Goal: Task Accomplishment & Management: Complete application form

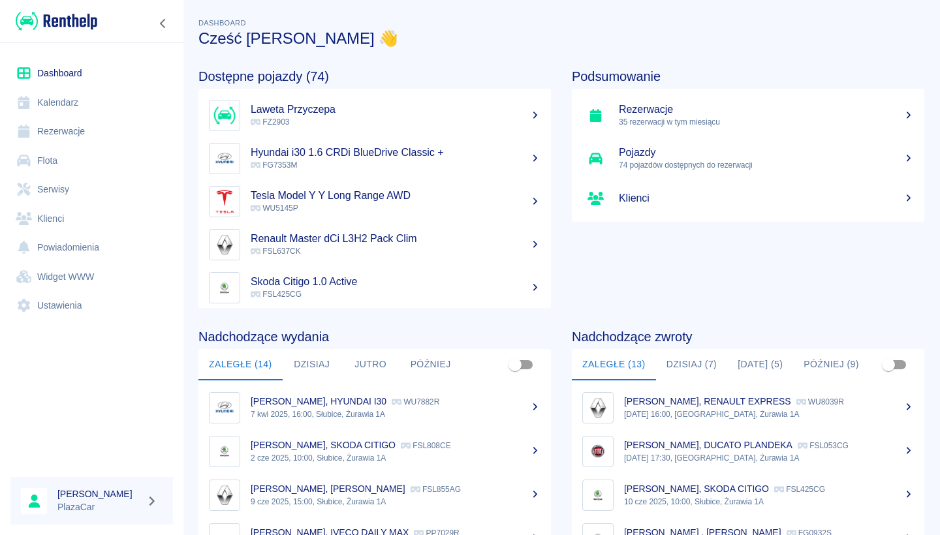
click at [80, 139] on link "Rezerwacje" at bounding box center [91, 131] width 163 height 29
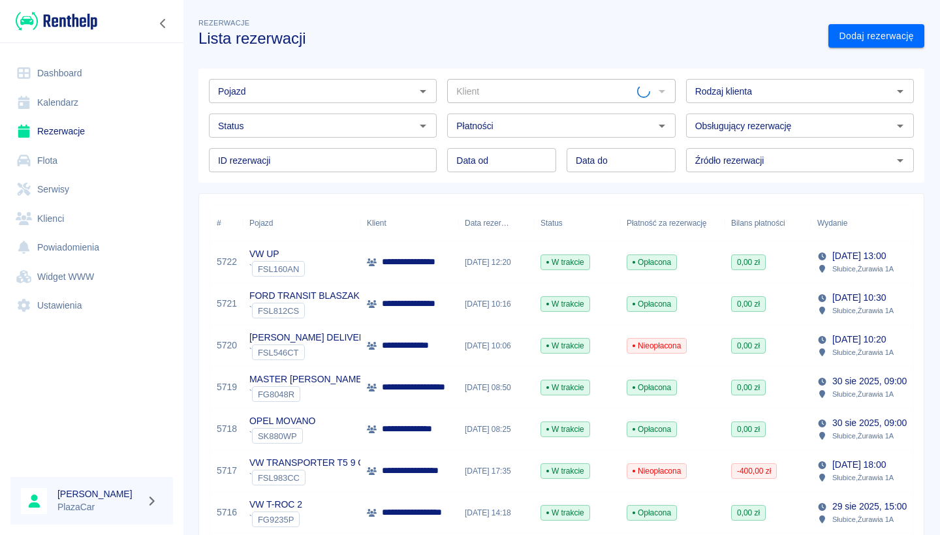
click at [851, 39] on link "Dodaj rezerwację" at bounding box center [877, 36] width 96 height 24
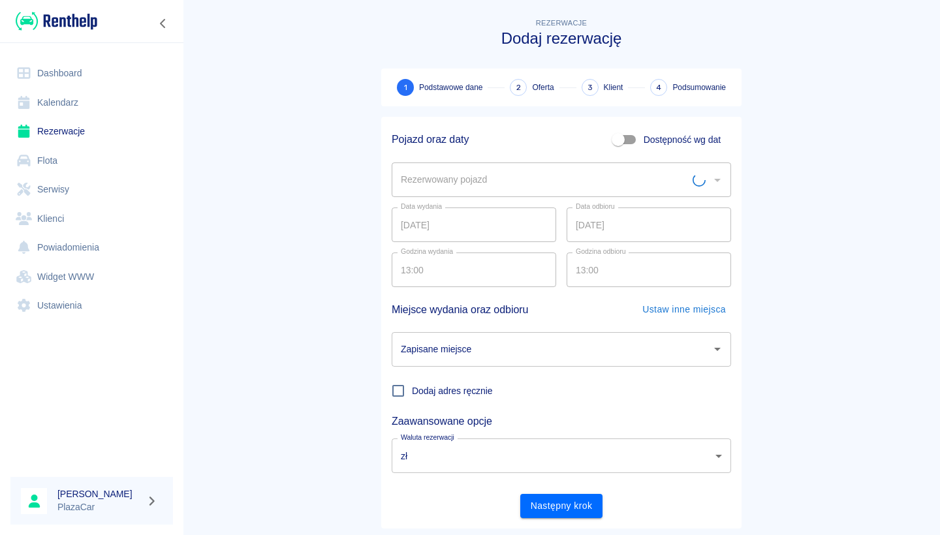
click at [496, 174] on input "Rezerwowany pojazd" at bounding box center [545, 179] width 295 height 23
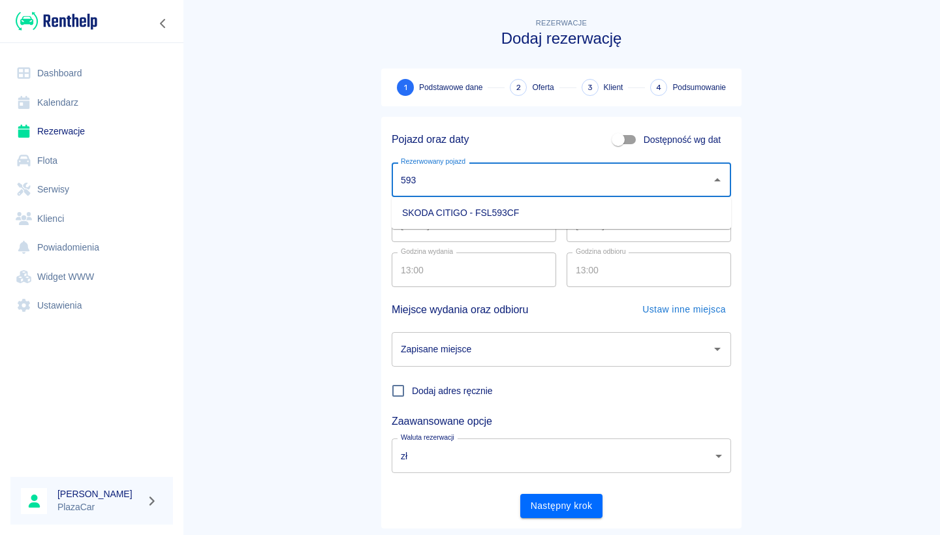
click at [498, 205] on li "SKODA CITIGO - FSL593CF" at bounding box center [562, 213] width 340 height 22
type input "SKODA CITIGO - FSL593CF"
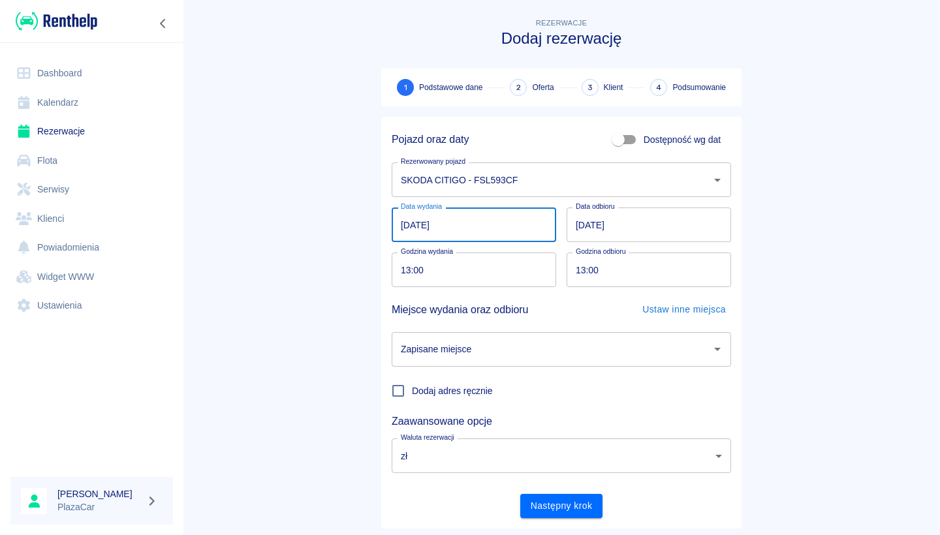
click at [484, 220] on input "[DATE]" at bounding box center [474, 225] width 165 height 35
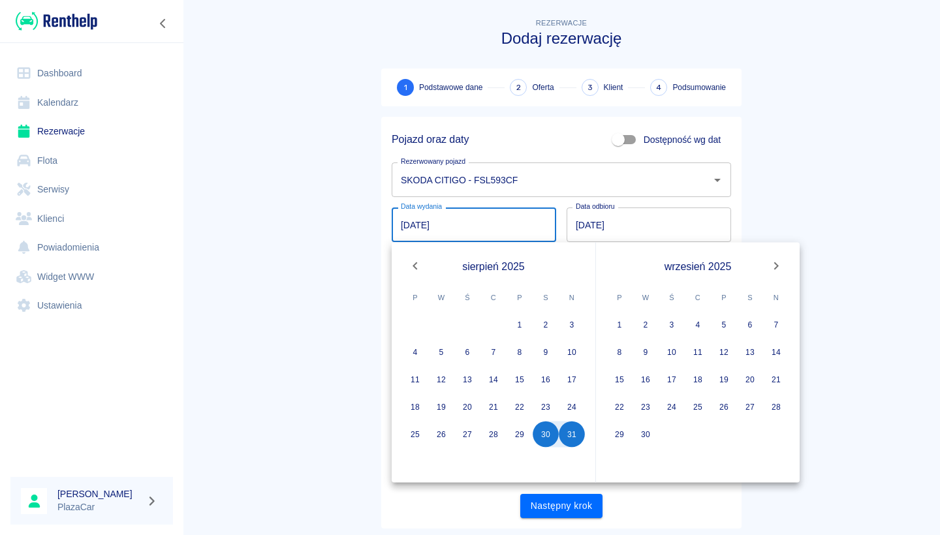
click at [588, 223] on input "[DATE]" at bounding box center [649, 225] width 165 height 35
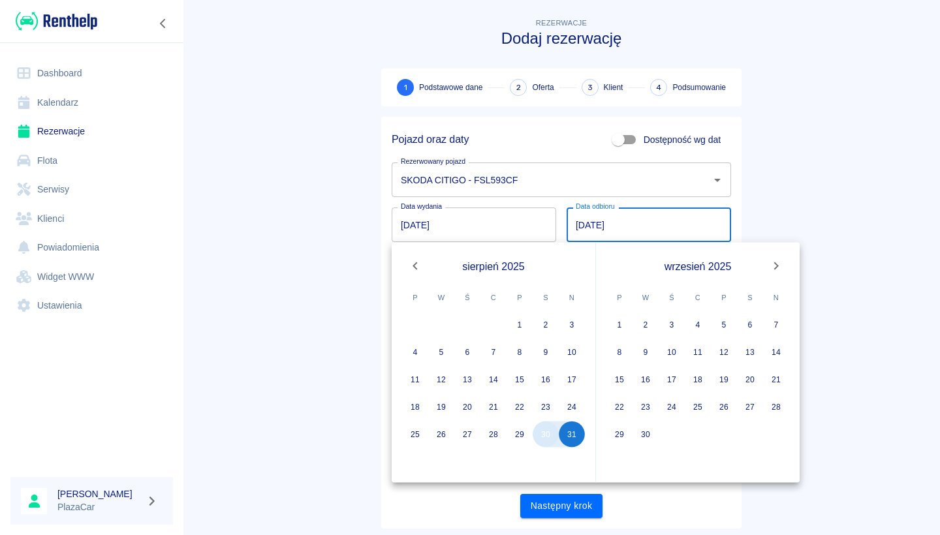
click at [548, 435] on button "30" at bounding box center [546, 435] width 26 height 26
type input "[DATE]"
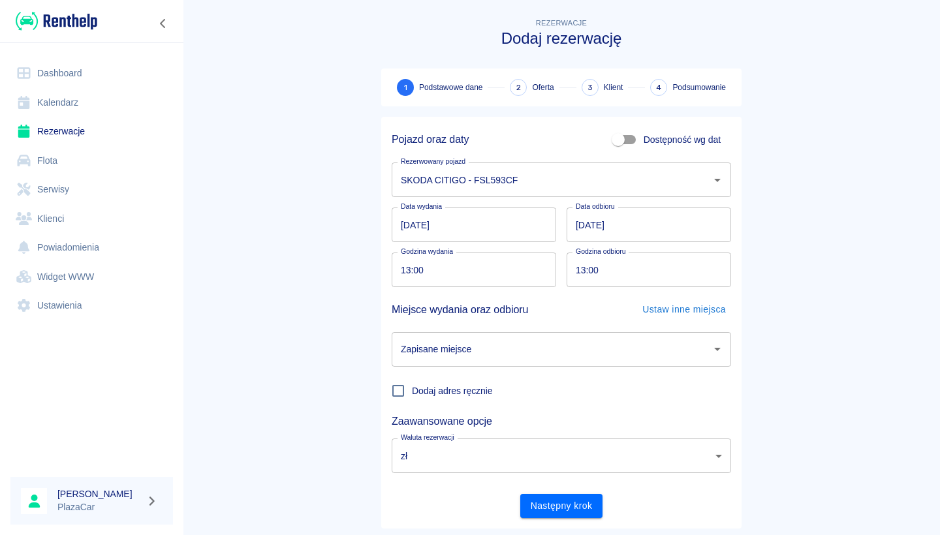
click at [467, 272] on input "13:00" at bounding box center [469, 270] width 155 height 35
click at [580, 280] on input "13:00" at bounding box center [644, 270] width 155 height 35
type input "20:00"
click at [550, 362] on div "Zapisane miejsce" at bounding box center [562, 349] width 340 height 35
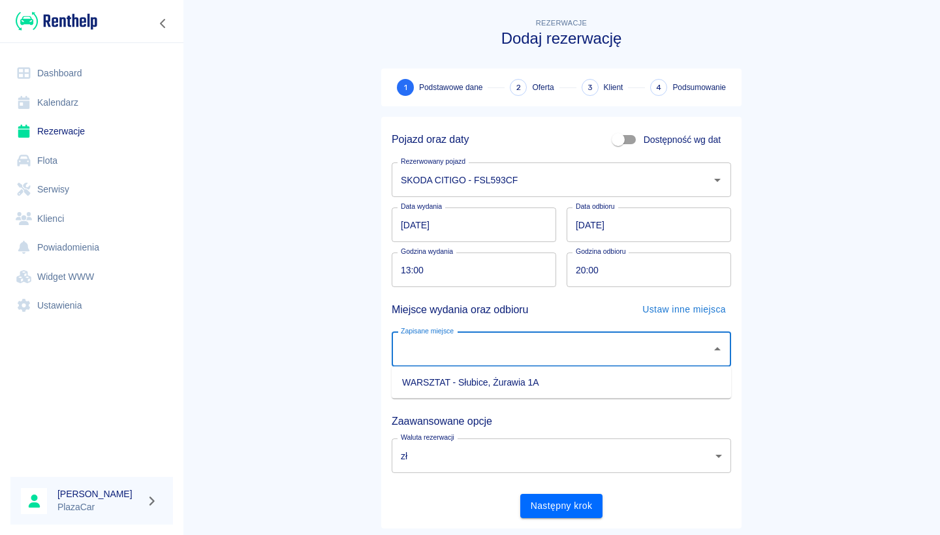
click at [544, 377] on li "WARSZTAT - Słubice, Żurawia 1A" at bounding box center [562, 383] width 340 height 22
type input "WARSZTAT - Słubice, Żurawia 1A"
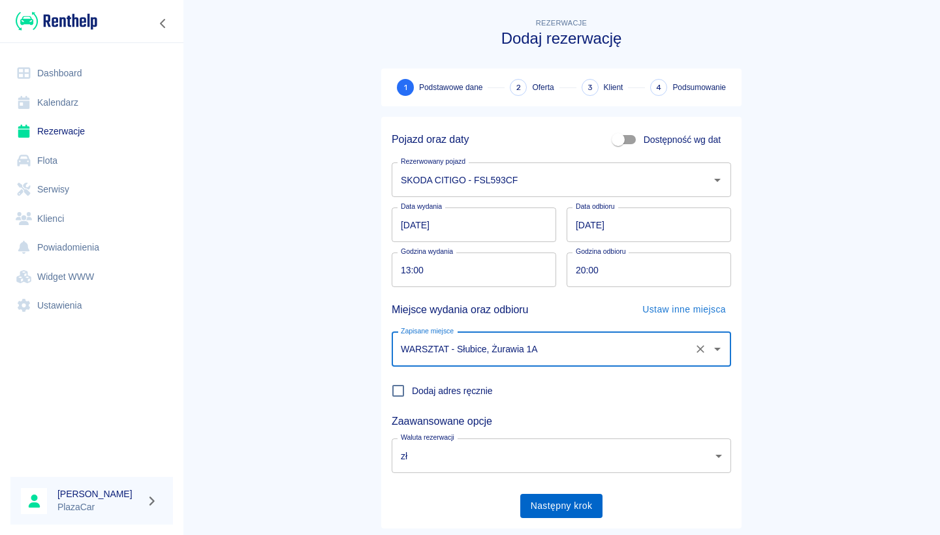
click at [560, 496] on button "Następny krok" at bounding box center [561, 506] width 83 height 24
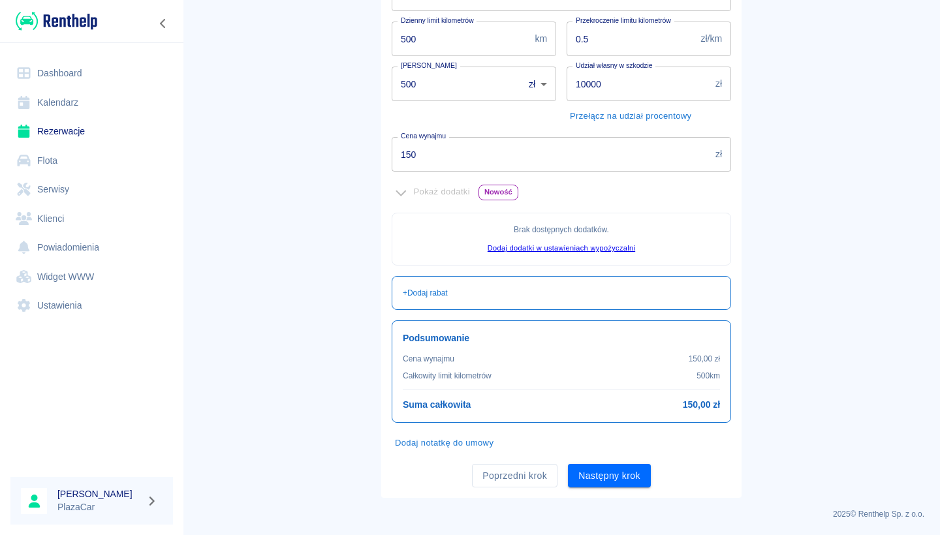
scroll to position [217, 0]
click at [477, 155] on input "150" at bounding box center [551, 155] width 319 height 35
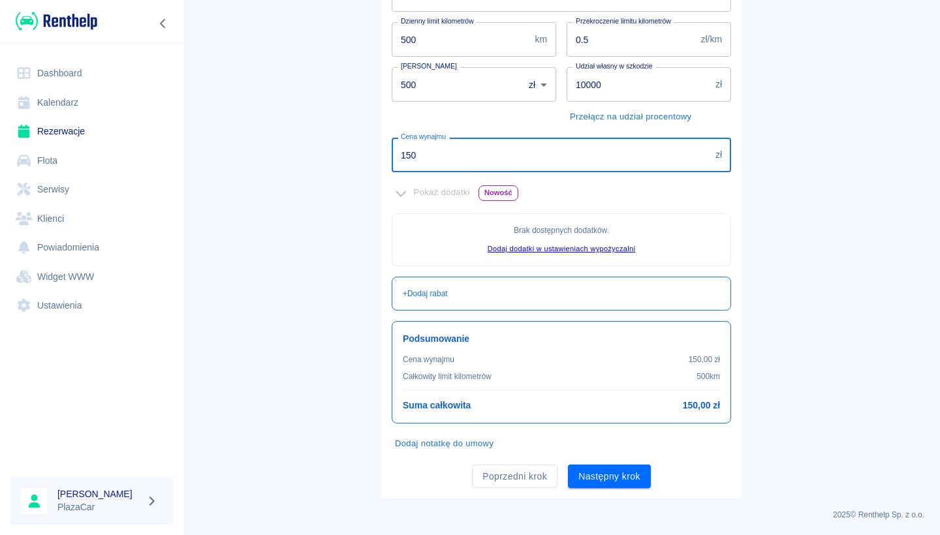
click at [477, 155] on input "150" at bounding box center [551, 155] width 319 height 35
type input "200"
click at [336, 262] on main "Rezerwacje Dodaj rezerwację Podstawowe dane 2 Oferta 3 Klient 4 Podsumowanie Of…" at bounding box center [561, 148] width 757 height 701
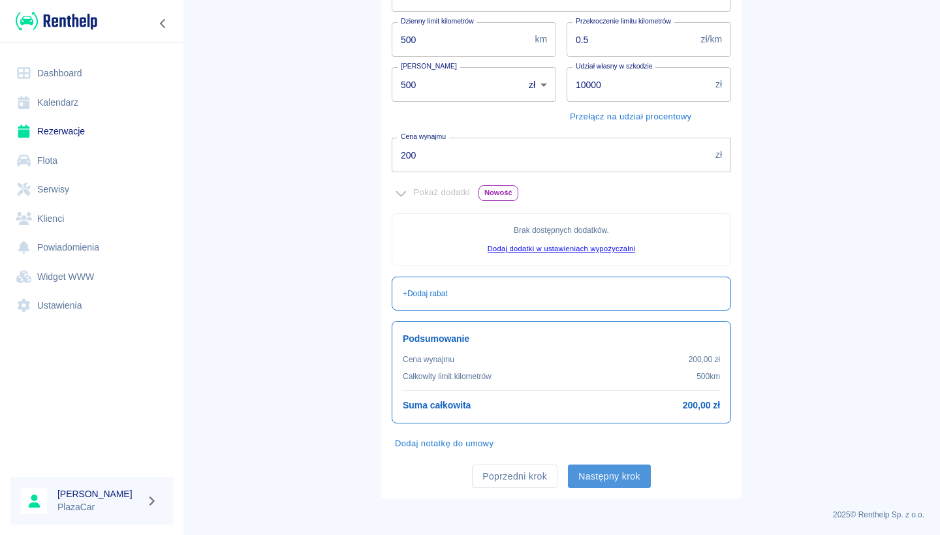
click at [629, 471] on button "Następny krok" at bounding box center [609, 477] width 83 height 24
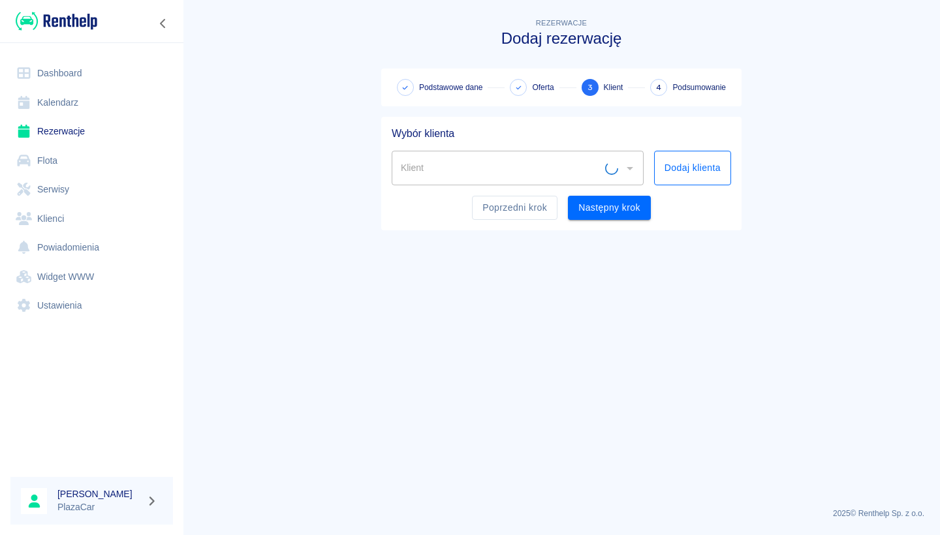
click at [689, 158] on button "Dodaj klienta" at bounding box center [692, 168] width 77 height 35
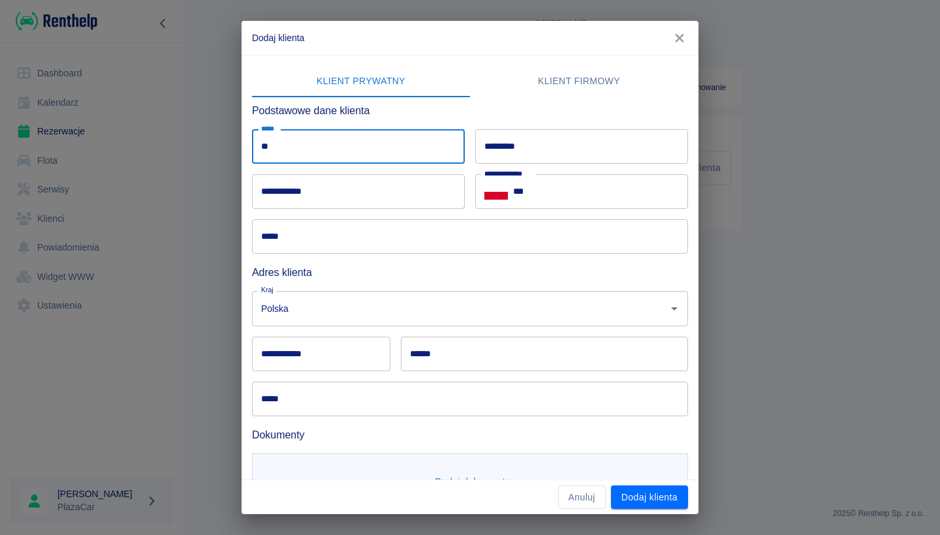
type input "*"
type input "*****"
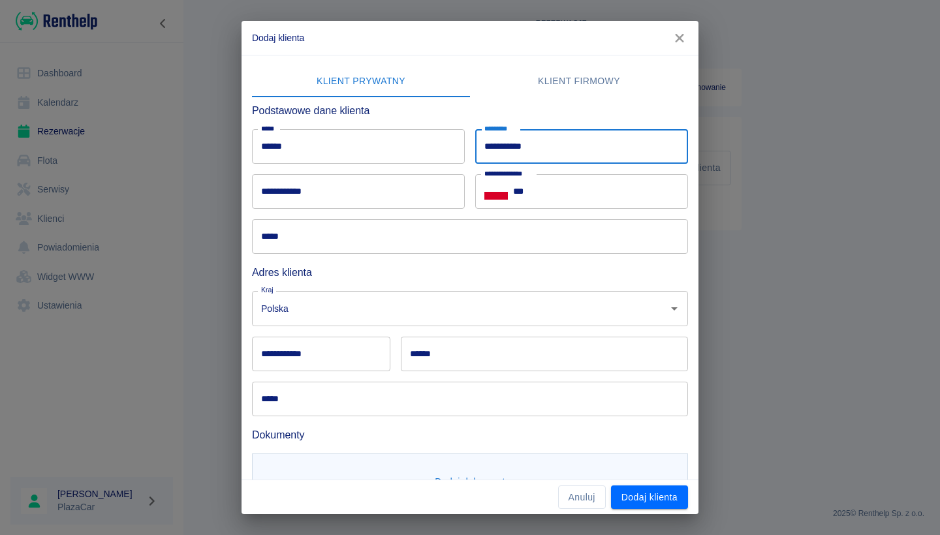
type input "**********"
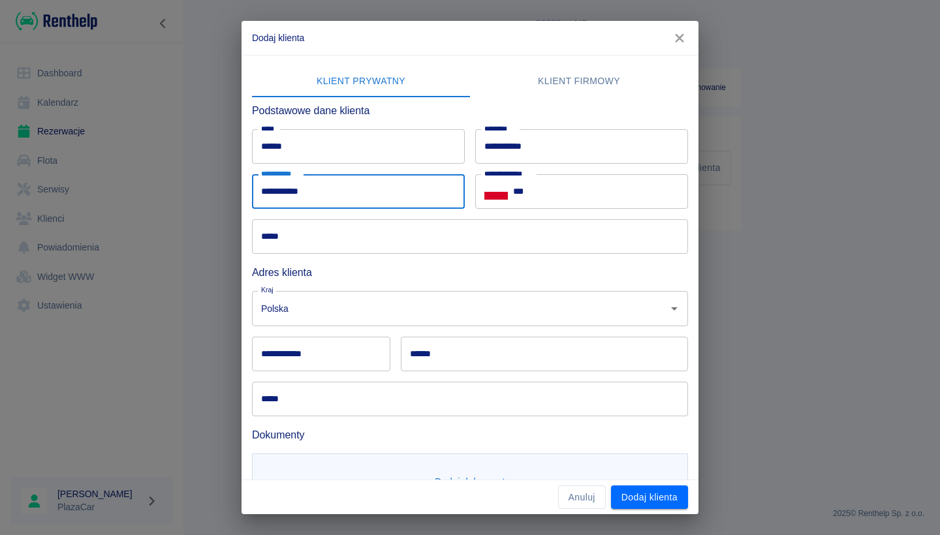
type input "**********"
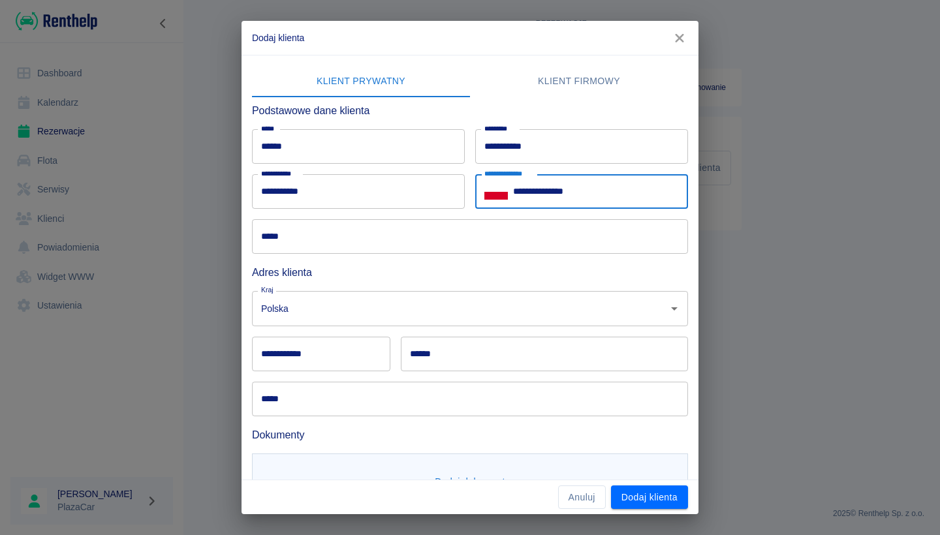
type input "**********"
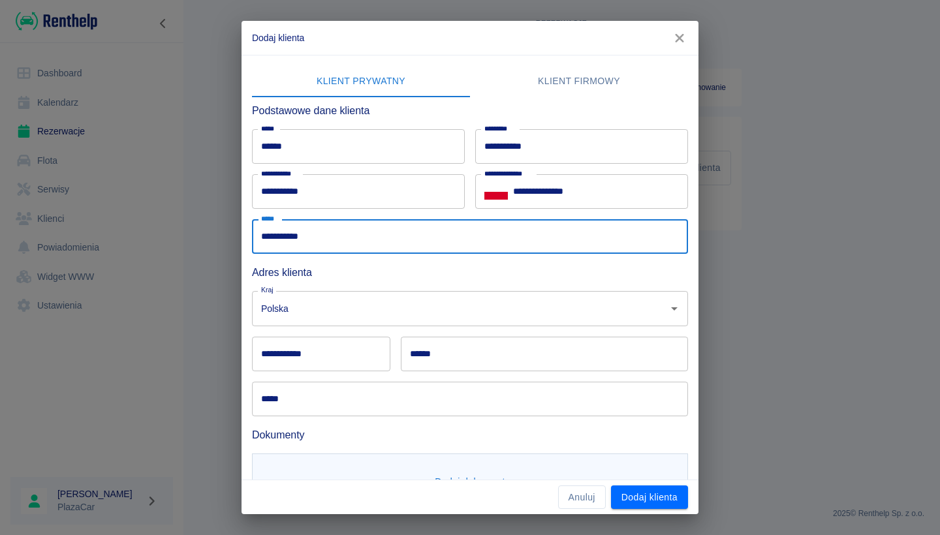
type input "**********"
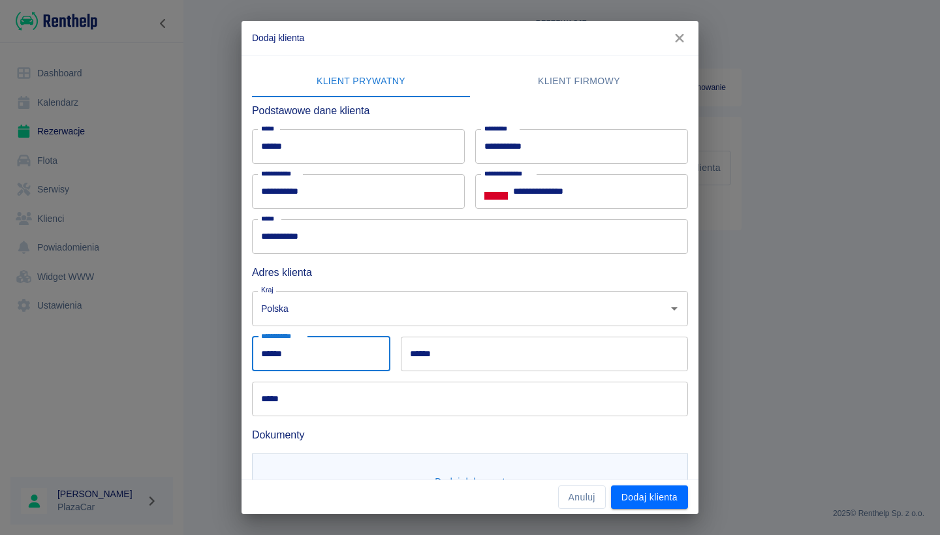
type input "******"
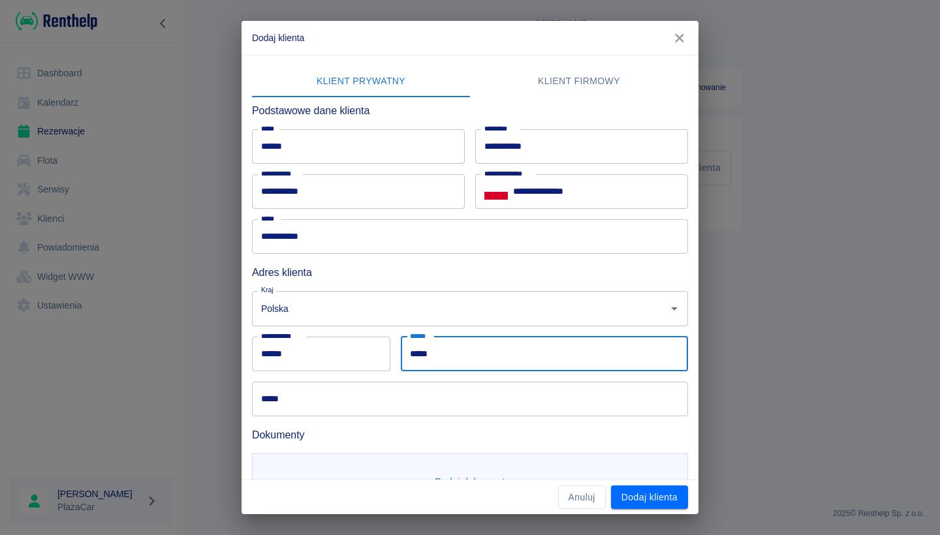
type input "*****"
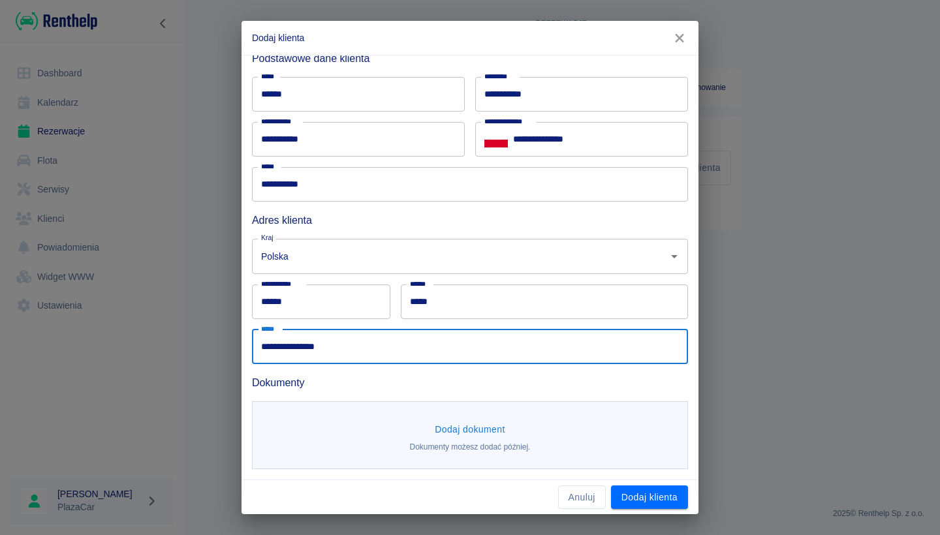
type input "**********"
click at [435, 419] on button "Dodaj dokument" at bounding box center [470, 430] width 81 height 24
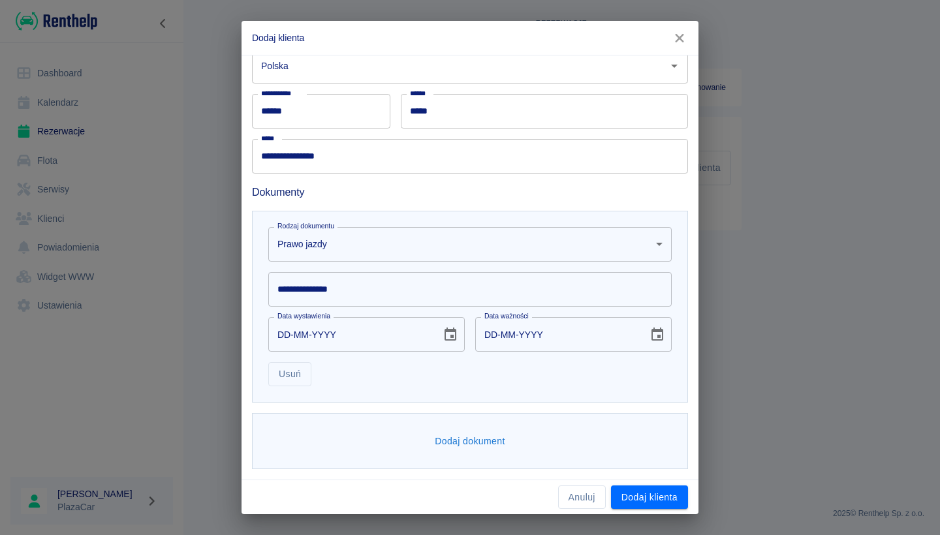
scroll to position [242, 0]
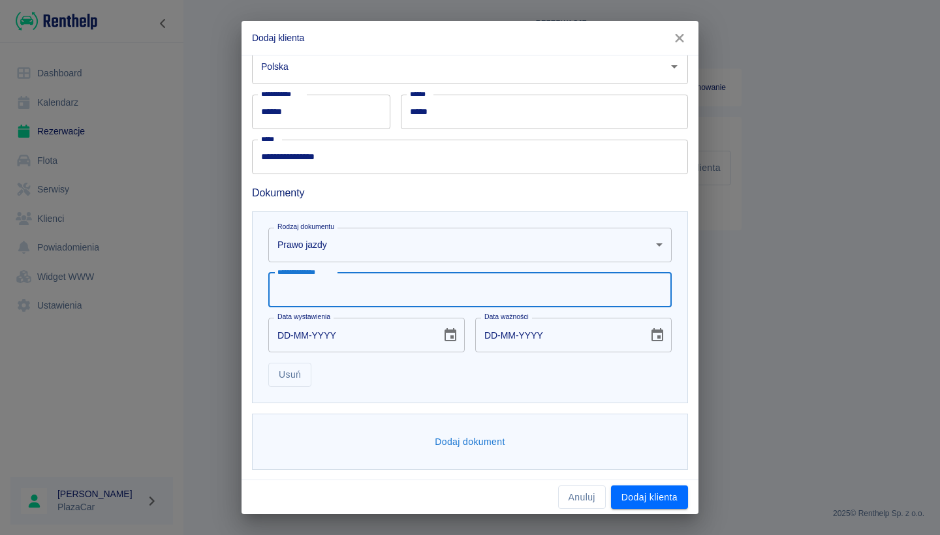
click at [371, 292] on input "**********" at bounding box center [469, 290] width 403 height 35
type input "**********"
click at [281, 336] on input "DD-MM-YYYY" at bounding box center [350, 335] width 164 height 35
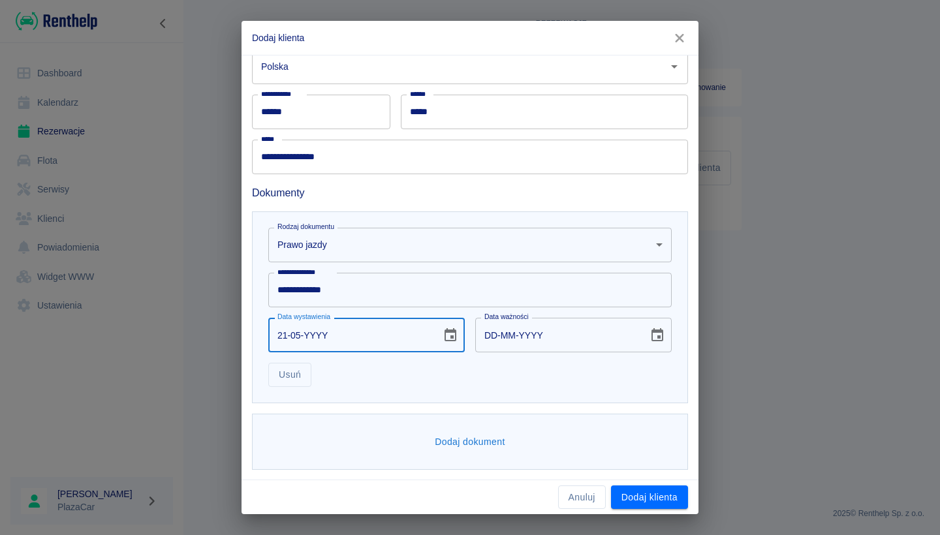
type input "21-05-0002"
type input "21-05-0012"
type input "21-05-0020"
type input "21-05-0030"
type input "21-05-0201"
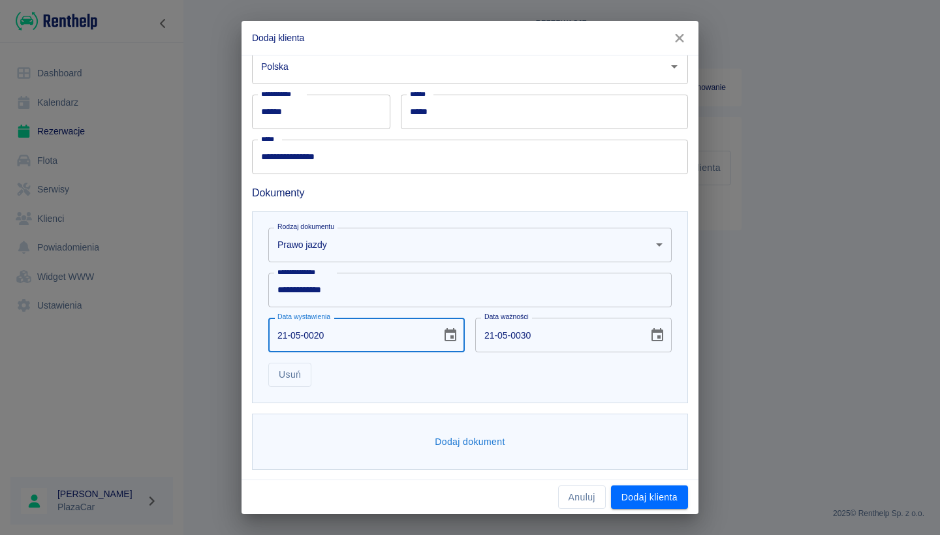
type input "21-05-0211"
type input "[DATE]"
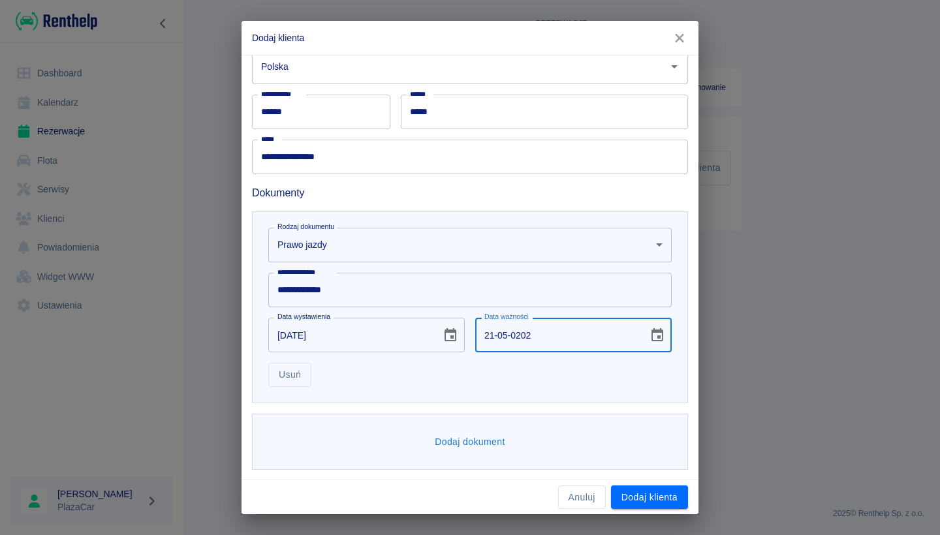
type input "[DATE]"
click at [472, 445] on button "Dodaj dokument" at bounding box center [470, 442] width 81 height 24
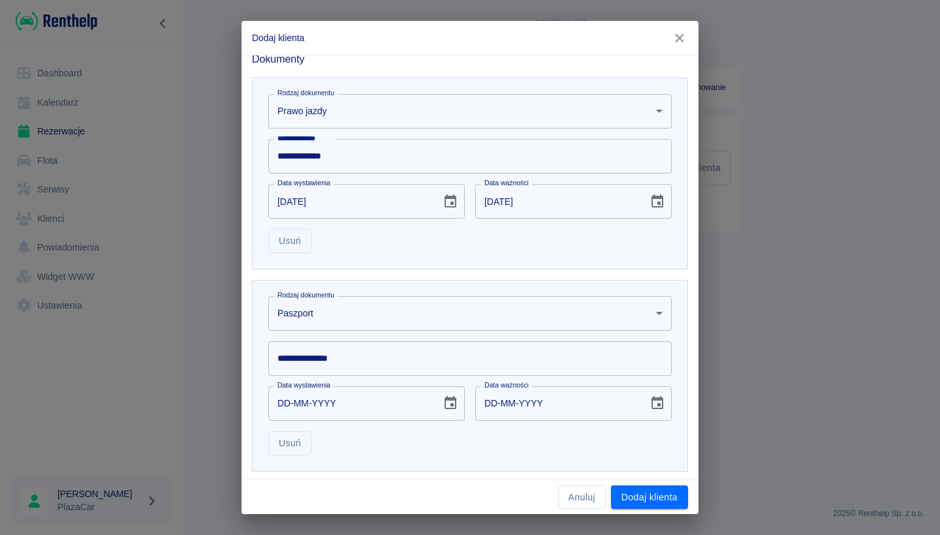
scroll to position [383, 0]
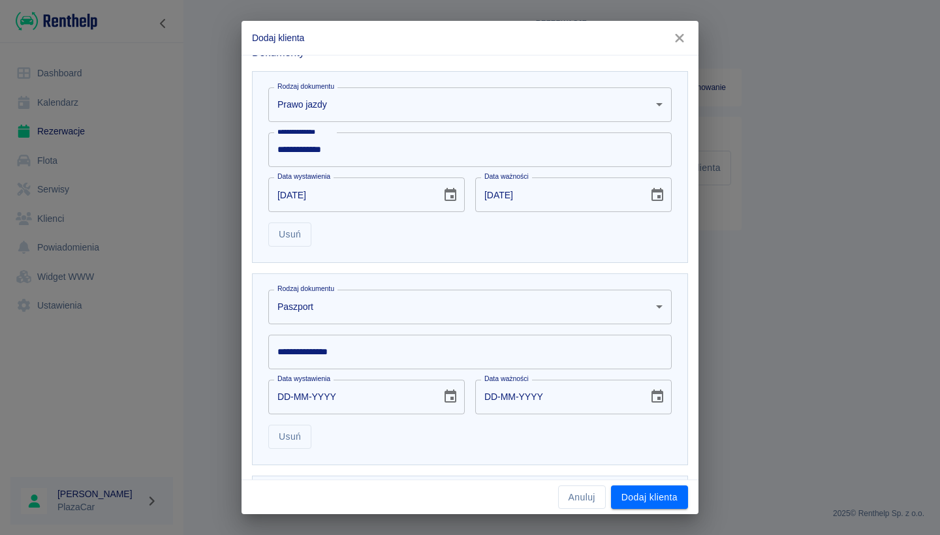
click at [362, 313] on body "**********" at bounding box center [470, 267] width 940 height 535
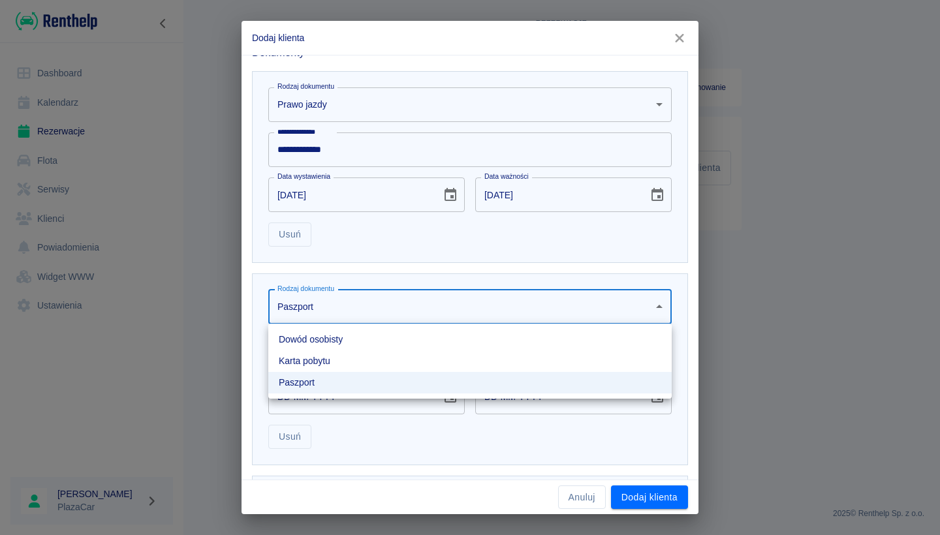
click at [356, 334] on li "Dowód osobisty" at bounding box center [469, 340] width 403 height 22
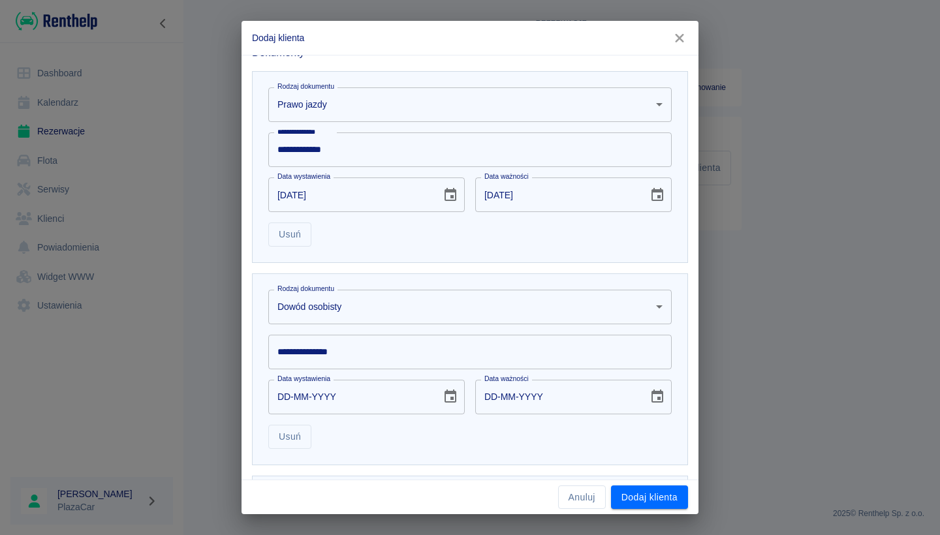
click at [353, 362] on input "**********" at bounding box center [469, 352] width 403 height 35
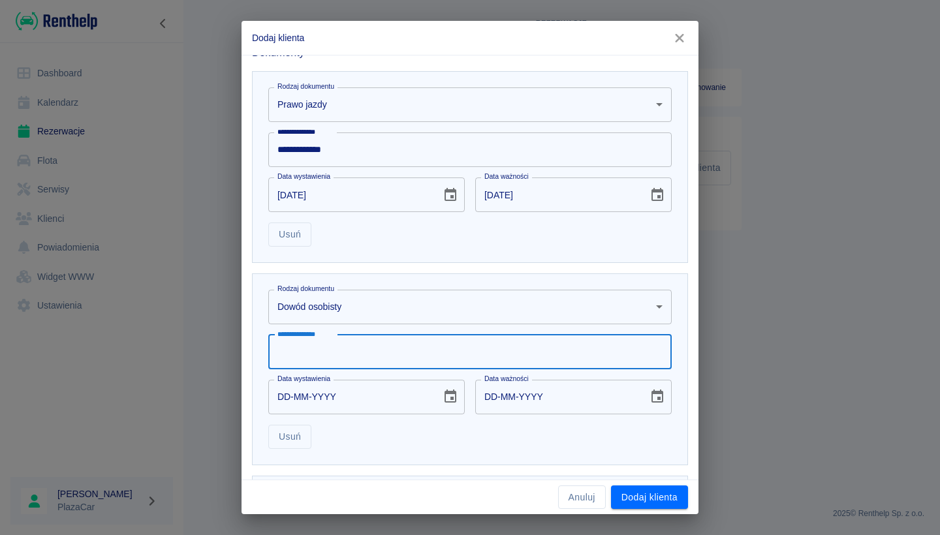
type input "*"
type input "*********"
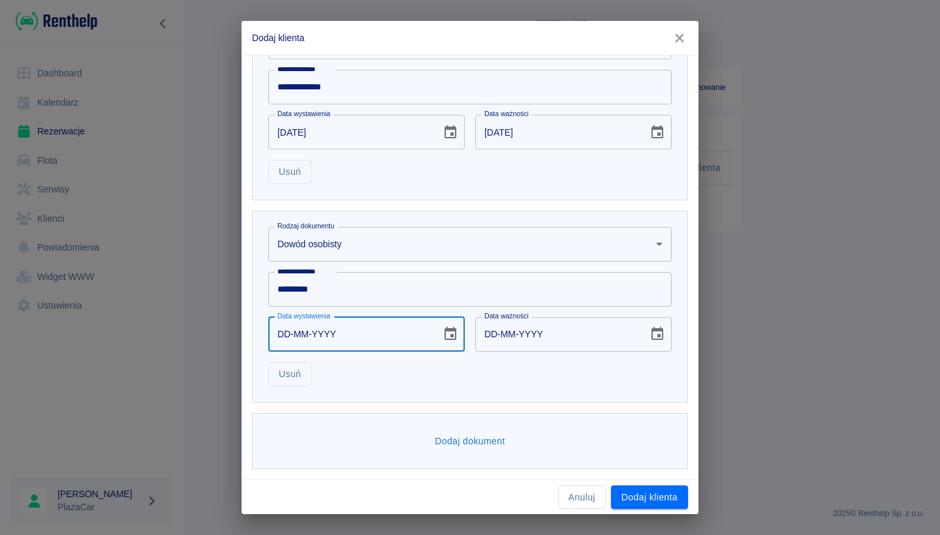
scroll to position [445, 0]
type input "23-06-0002"
type input "23-06-0012"
type input "23-06-0020"
type input "23-06-0030"
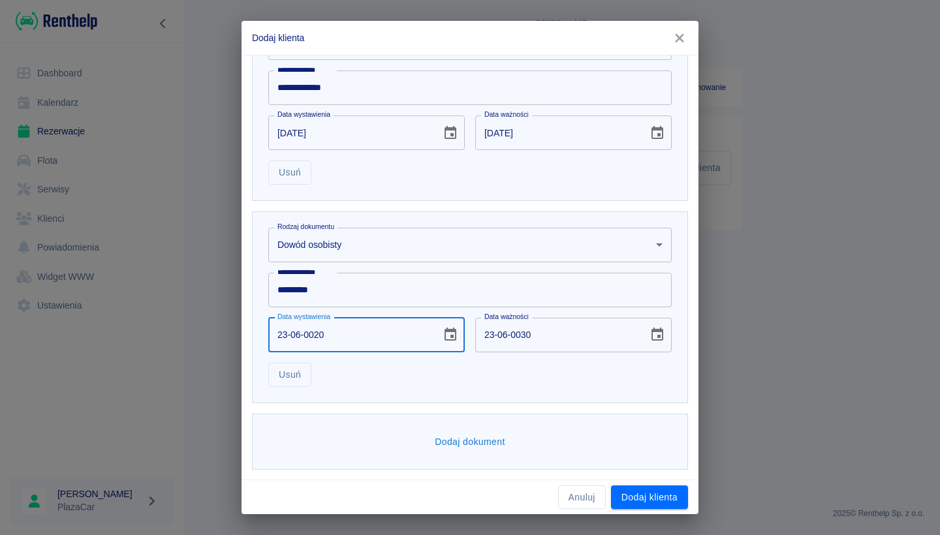
type input "23-06-0202"
type input "23-06-0212"
type input "[DATE]"
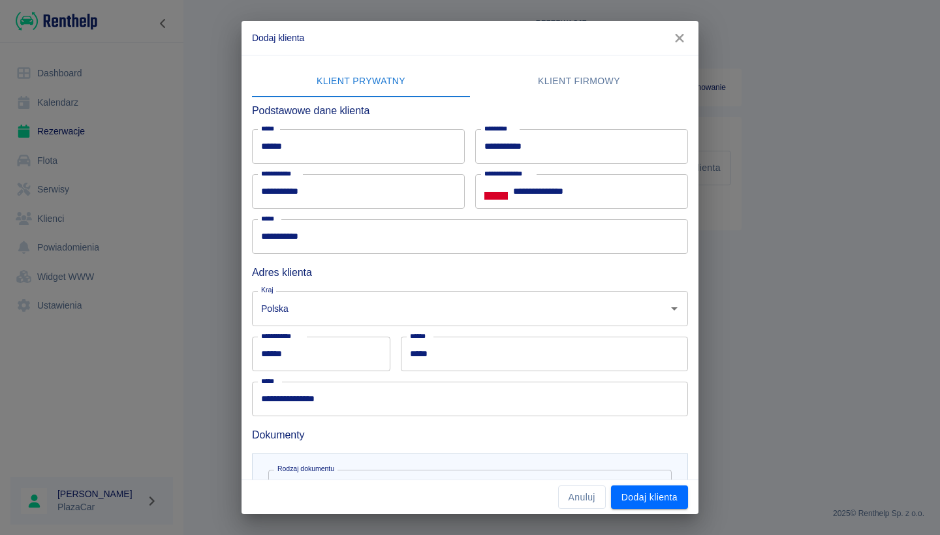
scroll to position [0, 0]
click at [644, 499] on button "Dodaj klienta" at bounding box center [649, 498] width 77 height 24
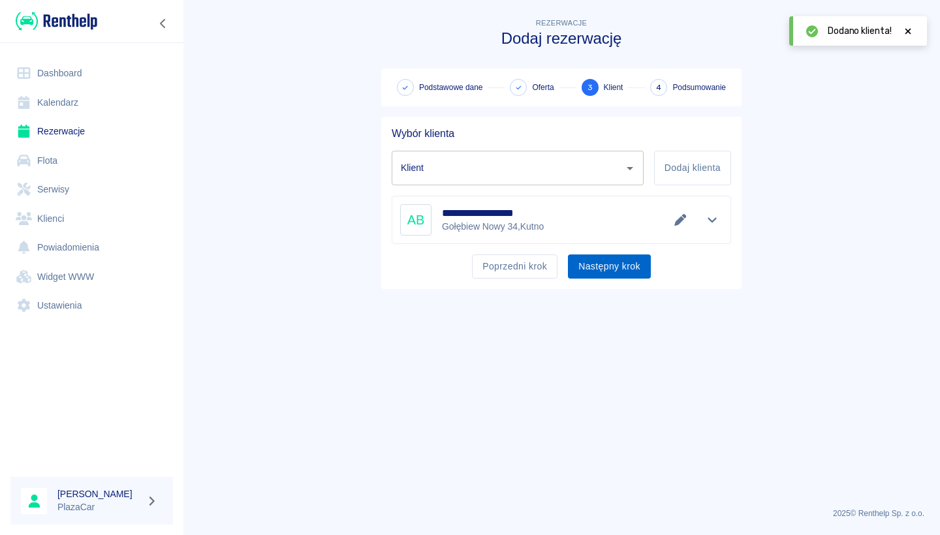
type input "[PERSON_NAME] ([PHONE_NUMBER])"
click at [616, 264] on button "Następny krok" at bounding box center [609, 267] width 83 height 24
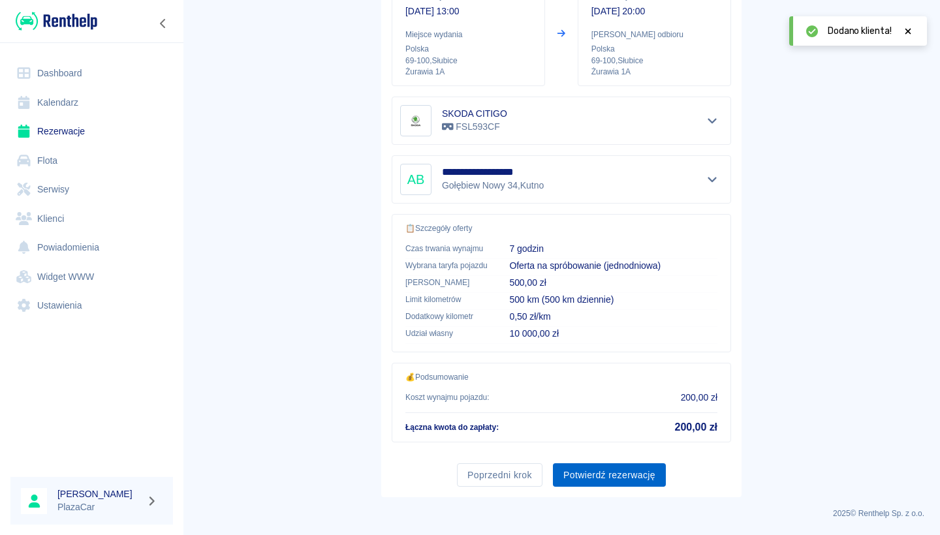
scroll to position [168, 0]
click at [599, 476] on button "Potwierdź rezerwację" at bounding box center [609, 476] width 113 height 24
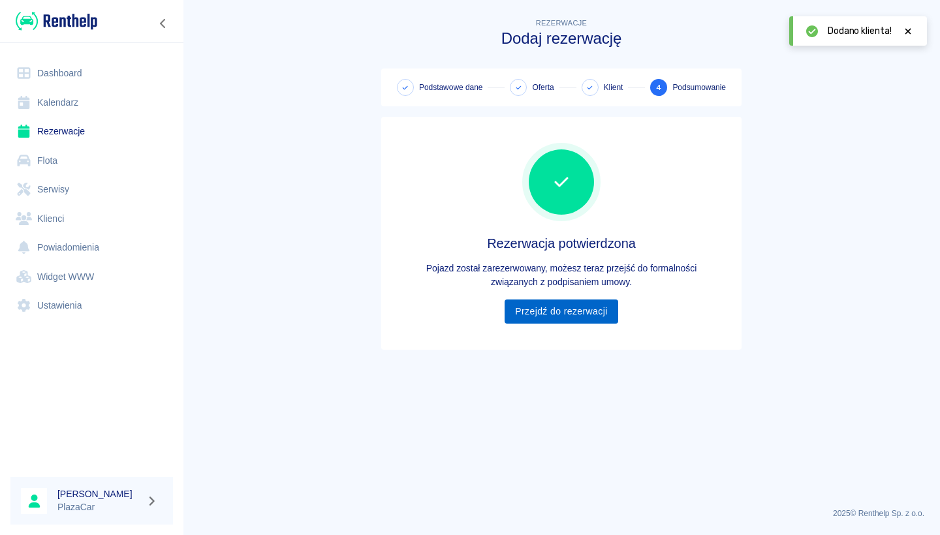
scroll to position [0, 0]
click at [582, 308] on link "Przejdź do rezerwacji" at bounding box center [561, 312] width 113 height 24
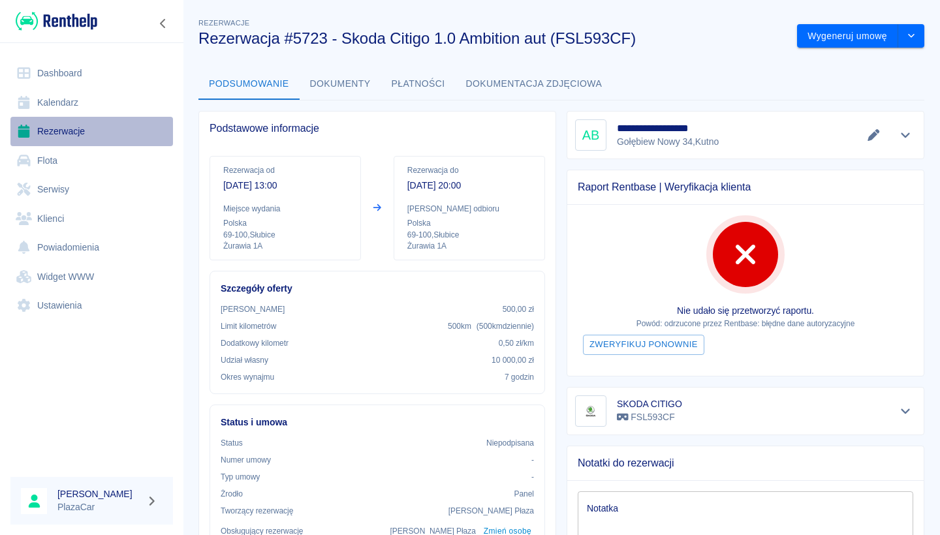
click at [106, 134] on link "Rezerwacje" at bounding box center [91, 131] width 163 height 29
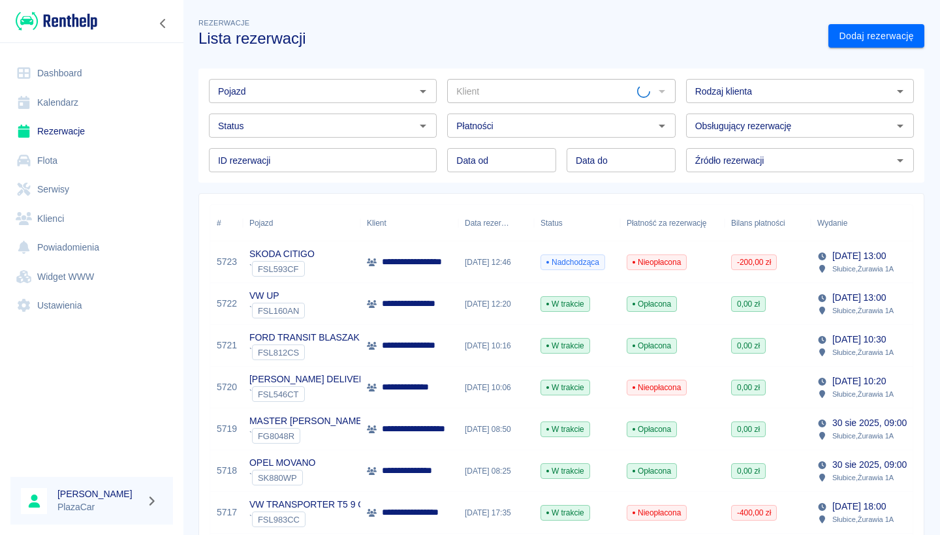
click at [330, 99] on input "Pojazd" at bounding box center [312, 91] width 198 height 16
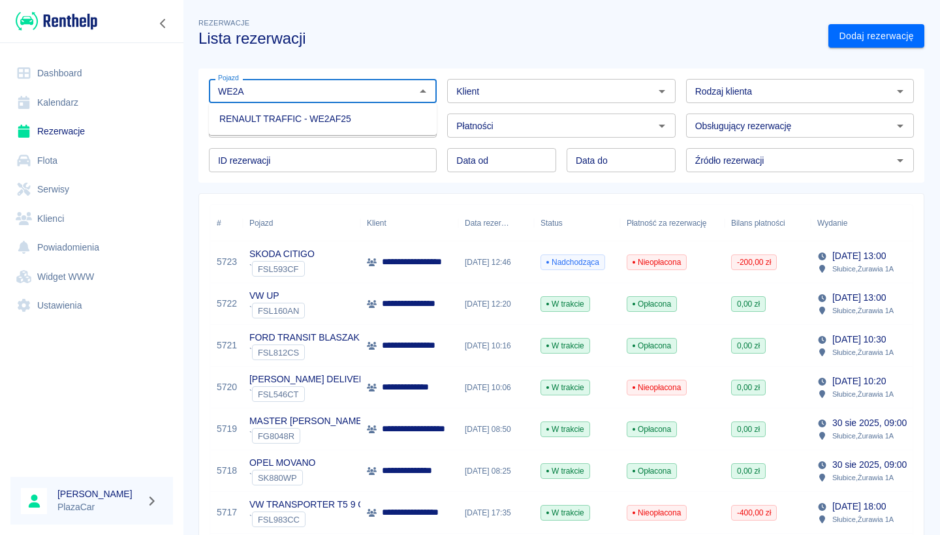
click at [335, 118] on li "RENAULT TRAFFIC - WE2AF25" at bounding box center [323, 119] width 228 height 22
type input "RENAULT TRAFFIC - WE2AF25"
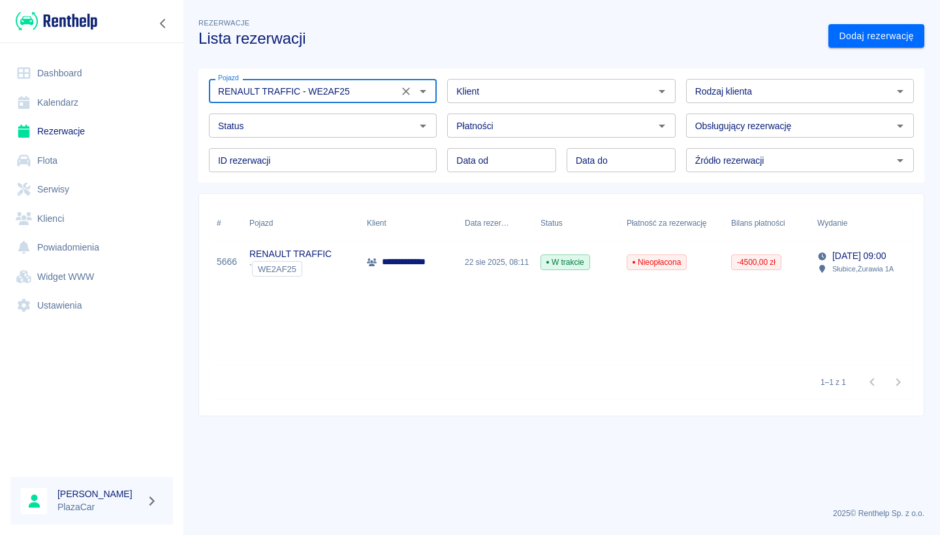
click at [361, 266] on div "**********" at bounding box center [409, 263] width 98 height 42
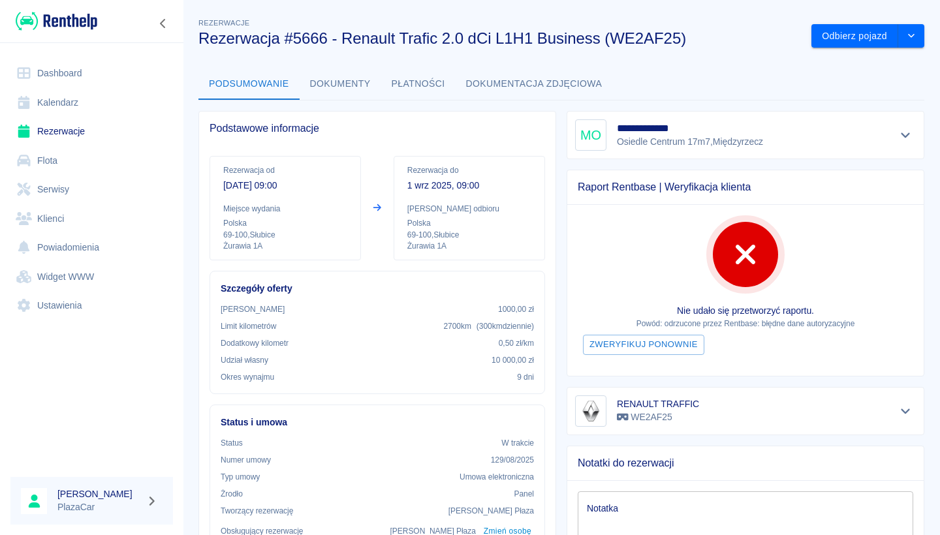
click at [430, 91] on button "Płatności" at bounding box center [418, 84] width 74 height 31
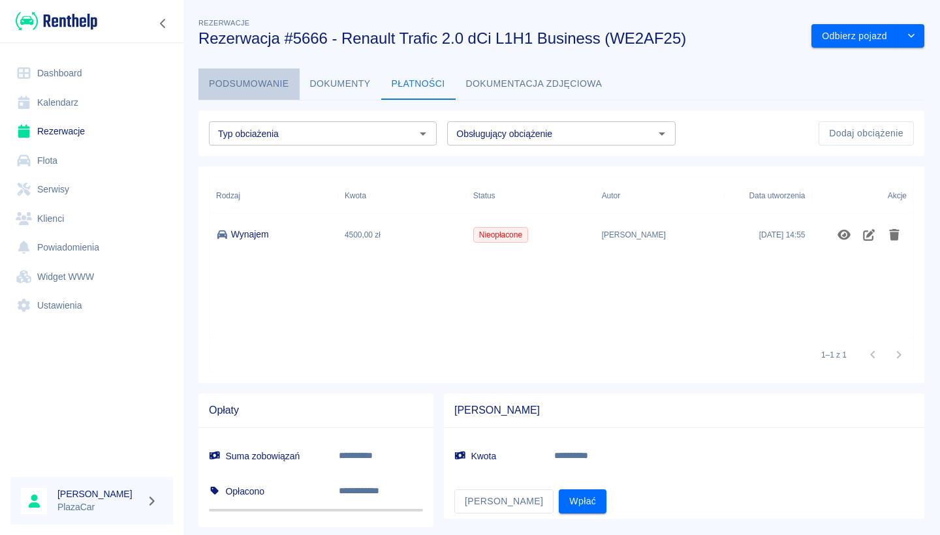
click at [242, 89] on button "Podsumowanie" at bounding box center [248, 84] width 101 height 31
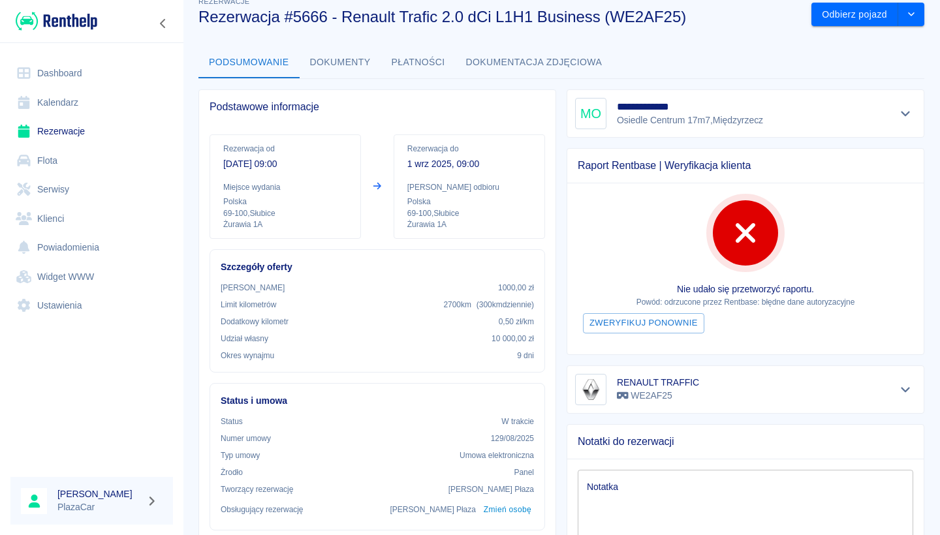
scroll to position [18, 0]
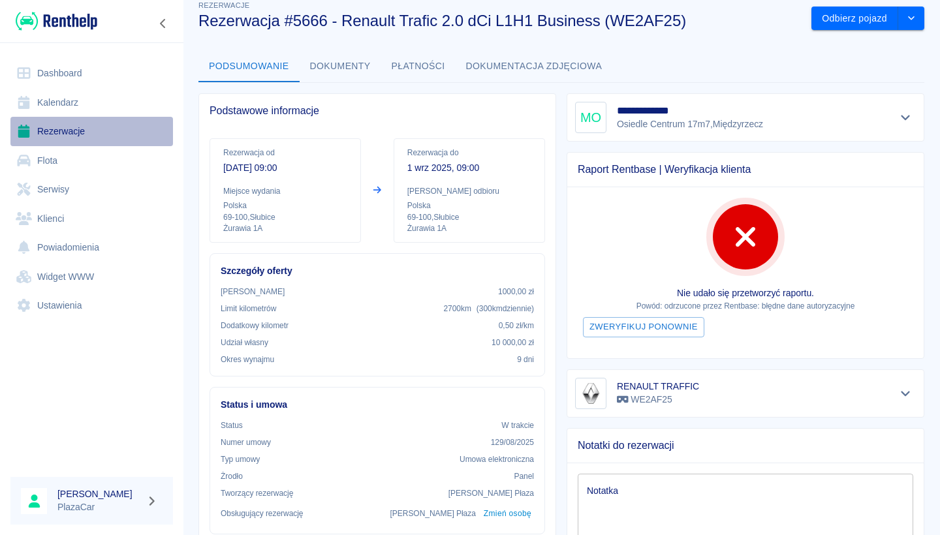
click at [119, 142] on link "Rezerwacje" at bounding box center [91, 131] width 163 height 29
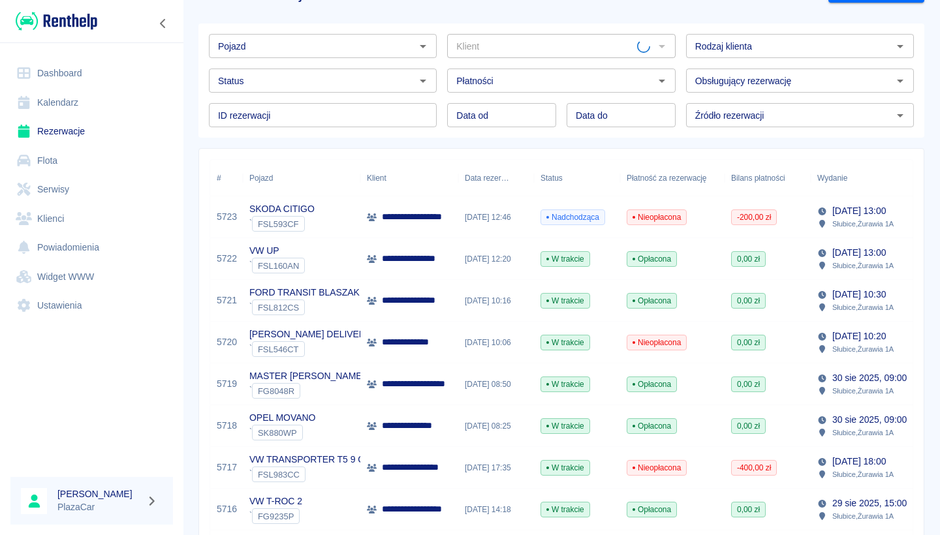
scroll to position [53, 0]
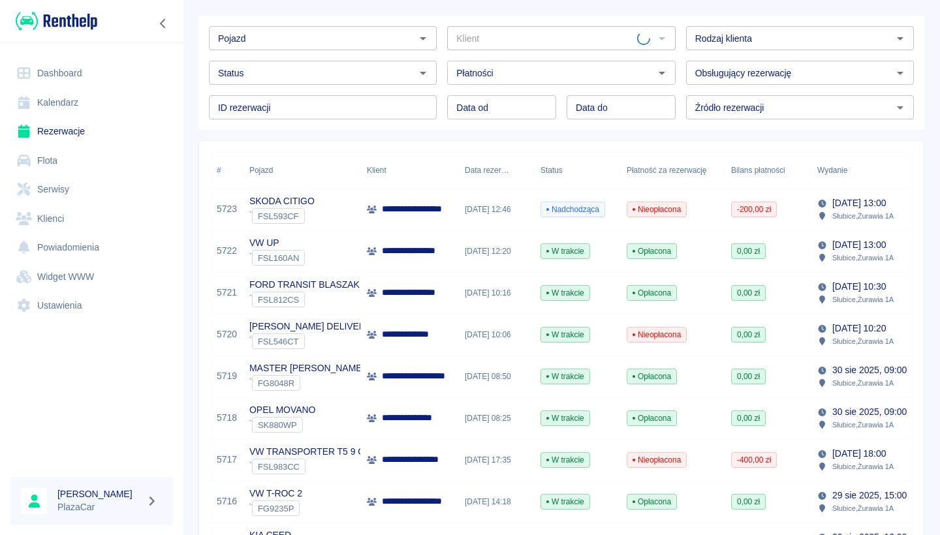
click at [531, 203] on div "[DATE] 12:46" at bounding box center [496, 210] width 76 height 42
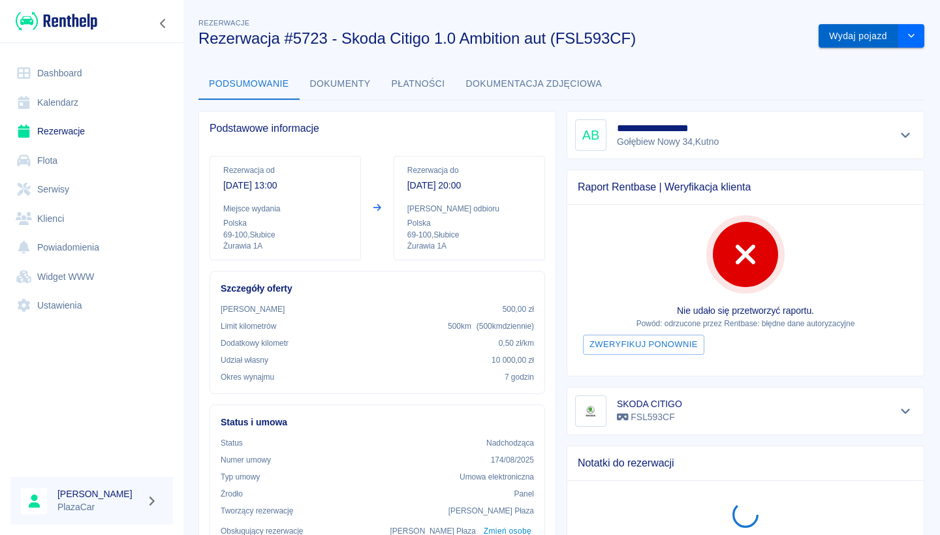
click at [848, 44] on button "Wydaj pojazd" at bounding box center [859, 36] width 80 height 24
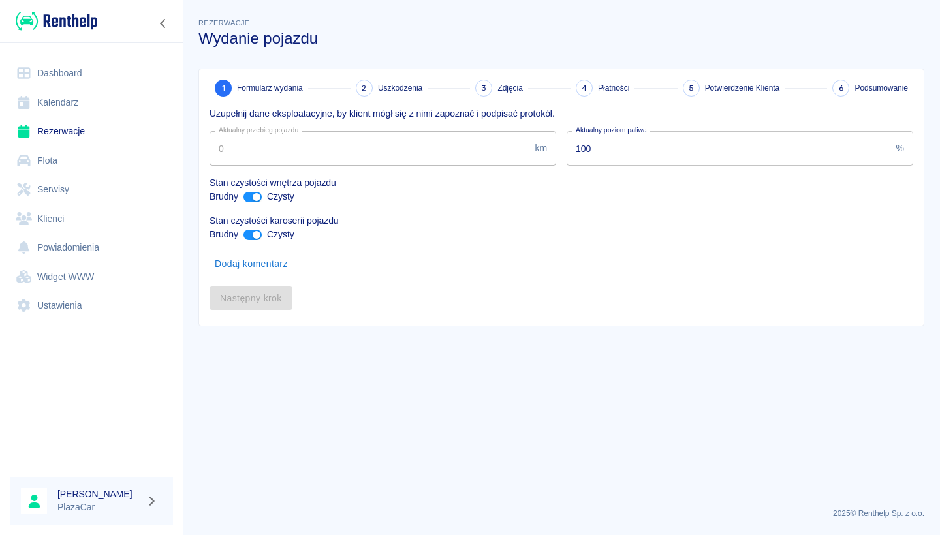
type input "223757"
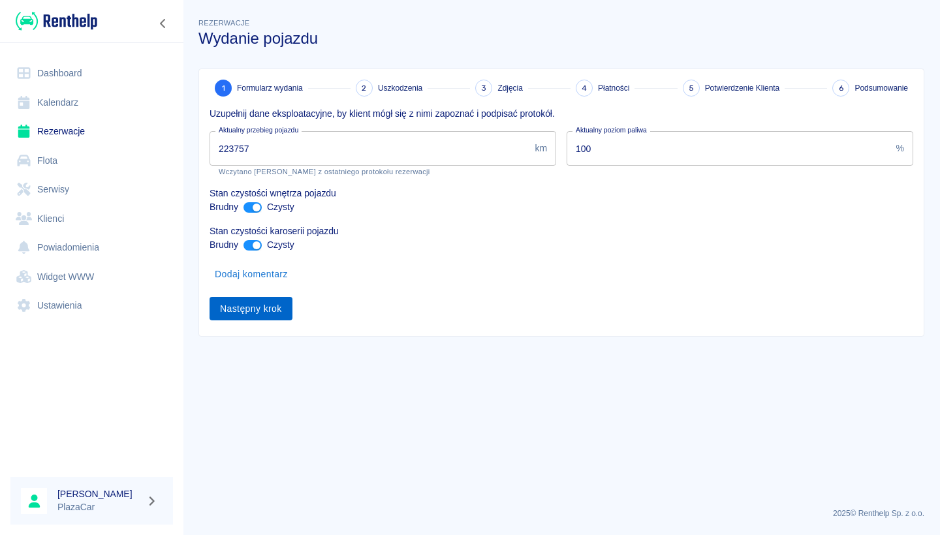
click at [277, 308] on button "Następny krok" at bounding box center [251, 309] width 83 height 24
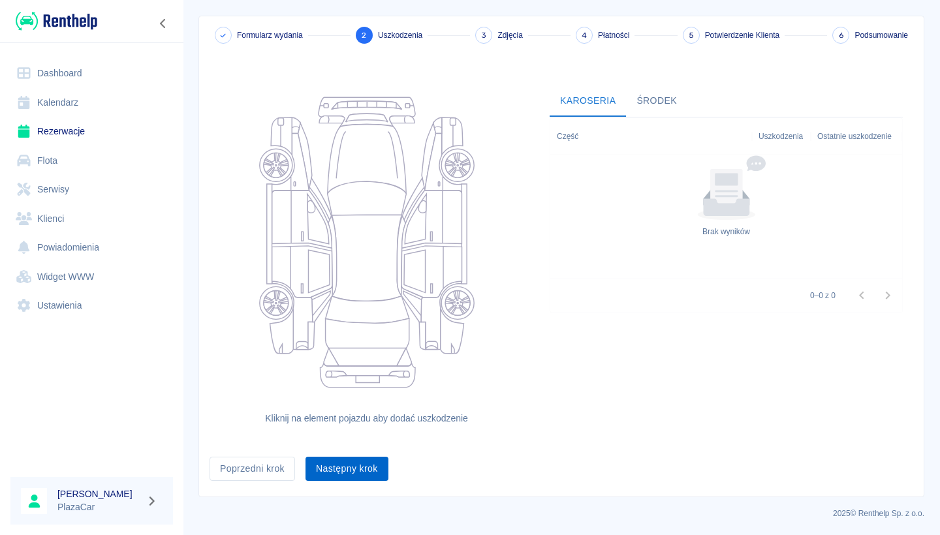
scroll to position [52, 0]
click at [355, 469] on button "Następny krok" at bounding box center [347, 470] width 83 height 24
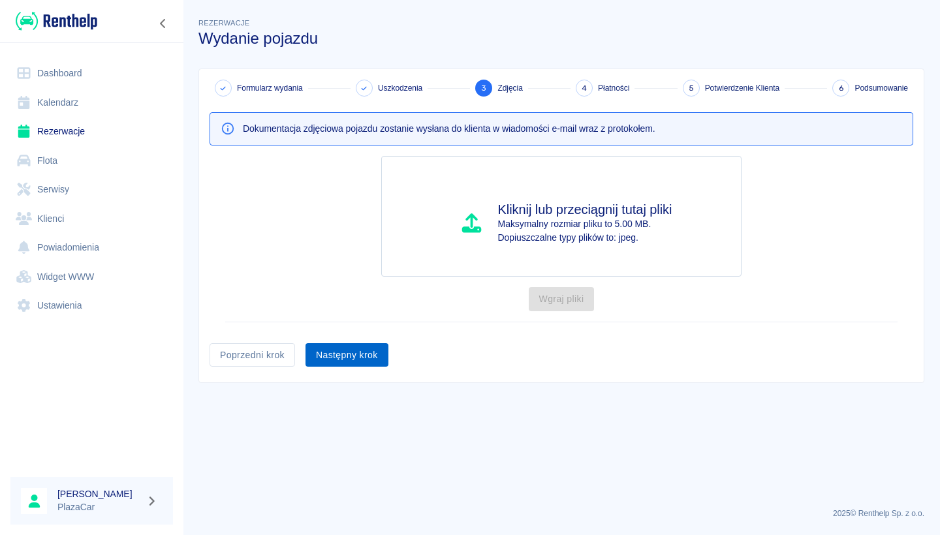
click at [365, 349] on button "Następny krok" at bounding box center [347, 355] width 83 height 24
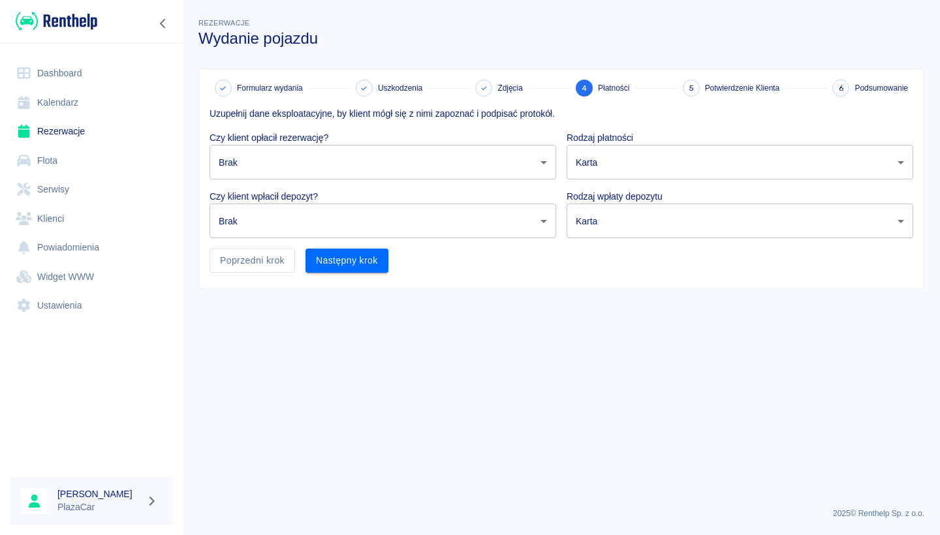
click at [371, 155] on body "Używamy plików Cookies, by zapewnić Ci najlepsze możliwe doświadczenie. Aby dow…" at bounding box center [470, 267] width 940 height 535
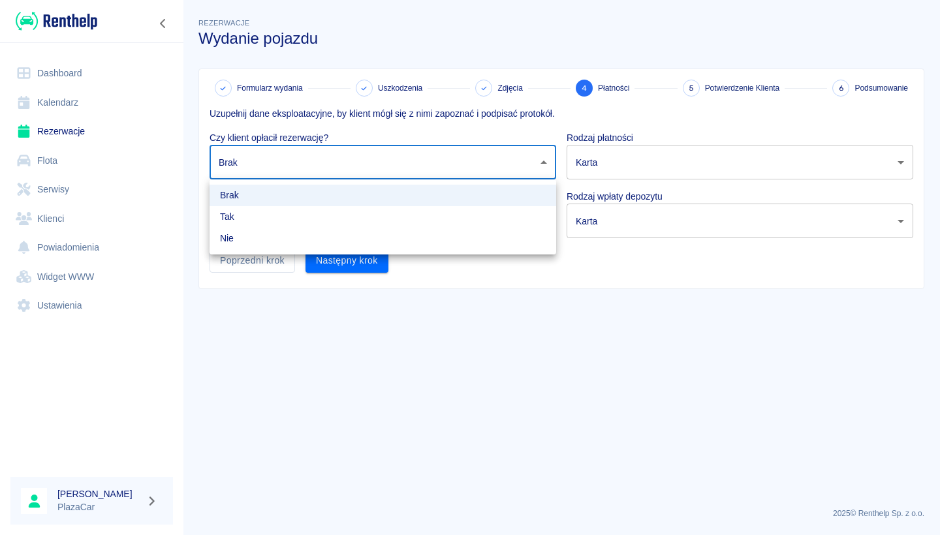
click at [345, 212] on li "Tak" at bounding box center [383, 217] width 347 height 22
type input "true"
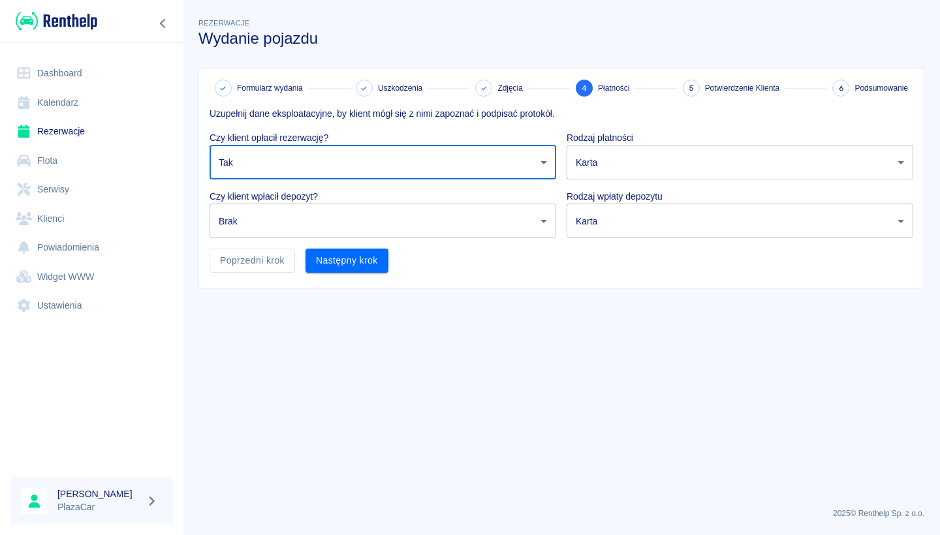
click at [343, 218] on body "Używamy plików Cookies, by zapewnić Ci najlepsze możliwe doświadczenie. Aby dow…" at bounding box center [470, 267] width 940 height 535
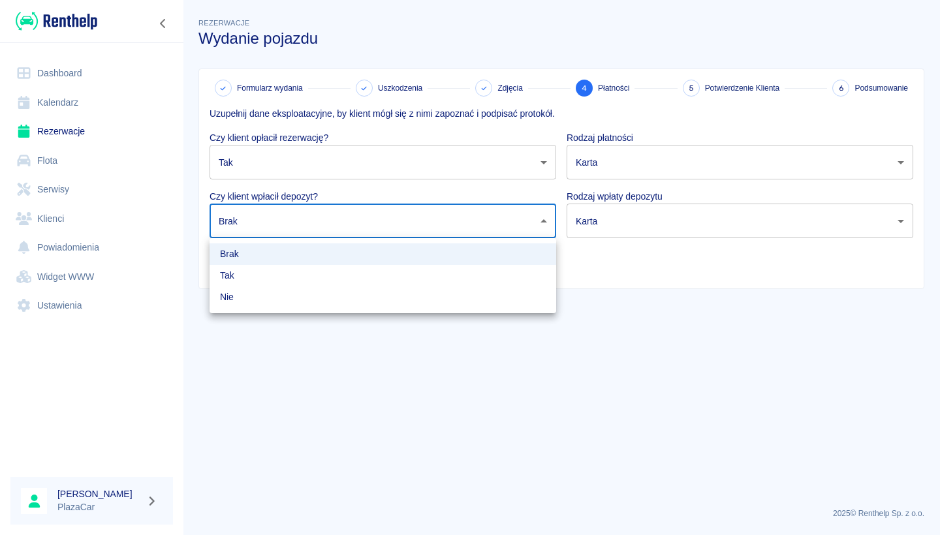
click at [327, 269] on li "Tak" at bounding box center [383, 276] width 347 height 22
type input "true"
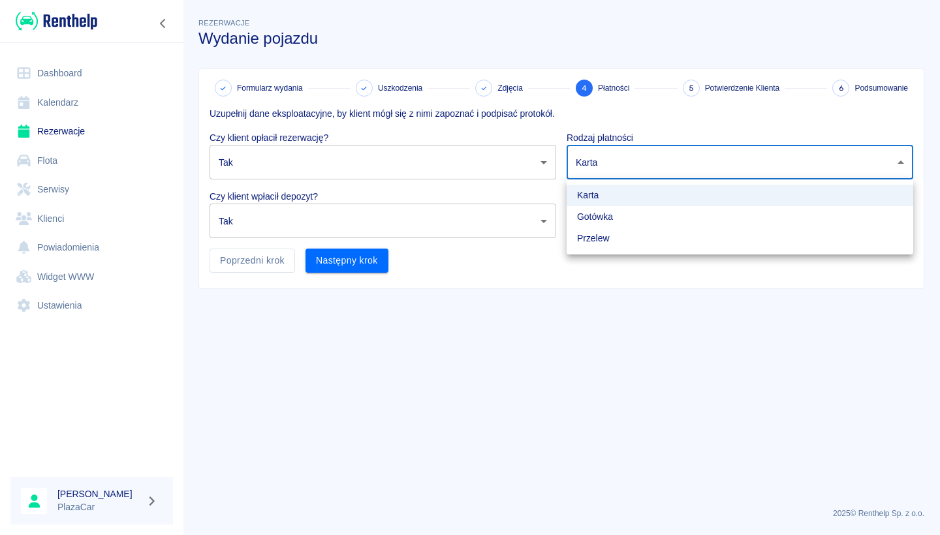
click at [669, 161] on body "Używamy plików Cookies, by zapewnić Ci najlepsze możliwe doświadczenie. Aby dow…" at bounding box center [470, 267] width 940 height 535
click at [637, 212] on li "Gotówka" at bounding box center [740, 217] width 347 height 22
type input "cash"
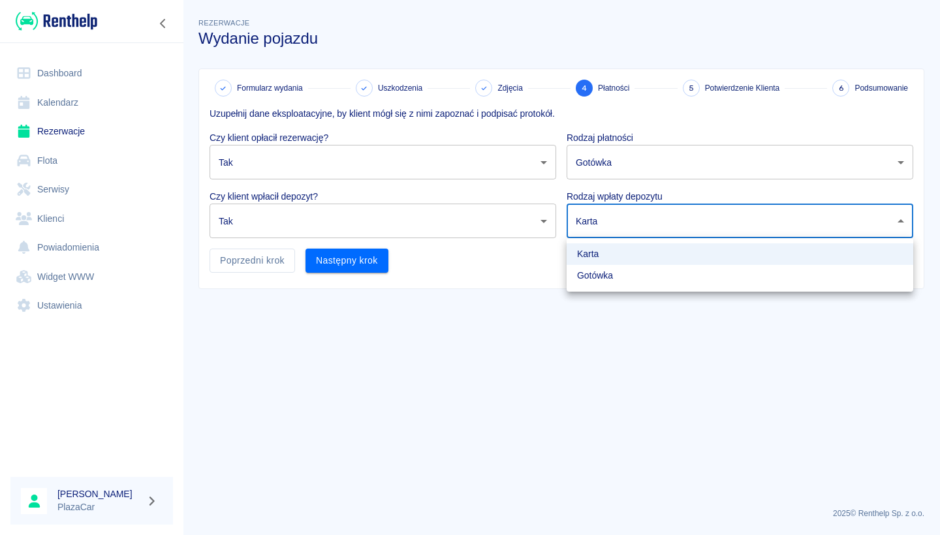
click at [635, 222] on body "Używamy plików Cookies, by zapewnić Ci najlepsze możliwe doświadczenie. Aby dow…" at bounding box center [470, 267] width 940 height 535
click at [620, 276] on li "Gotówka" at bounding box center [740, 276] width 347 height 22
type input "cash"
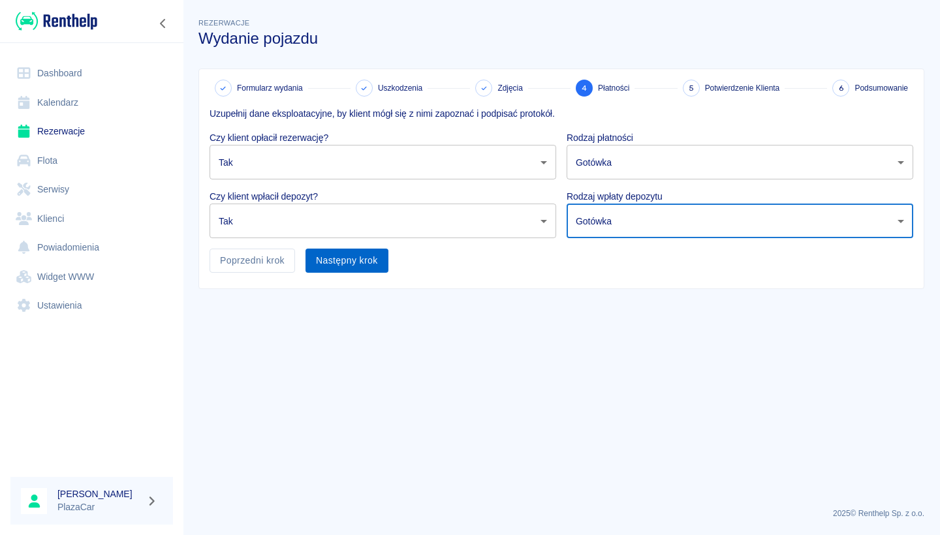
click at [357, 250] on button "Następny krok" at bounding box center [347, 261] width 83 height 24
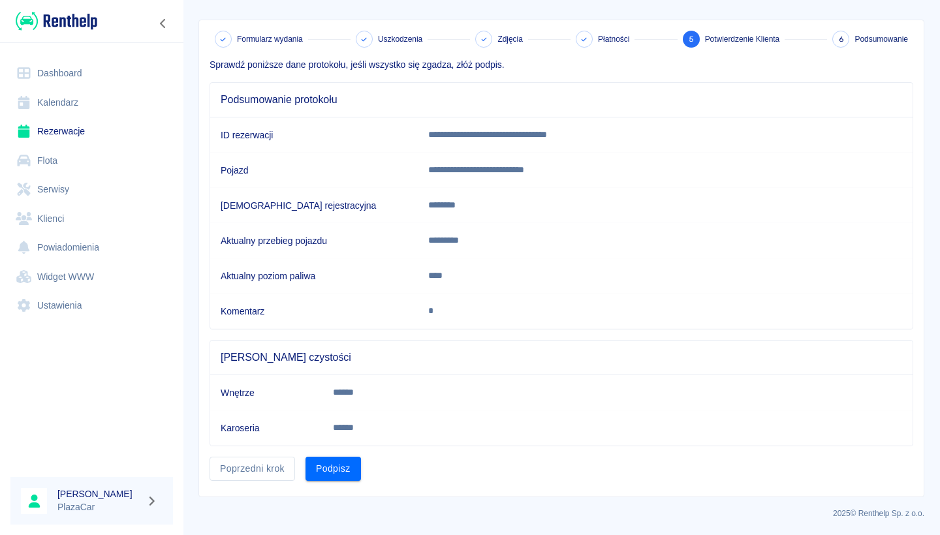
scroll to position [48, 0]
click at [314, 462] on button "Podpisz" at bounding box center [333, 470] width 55 height 24
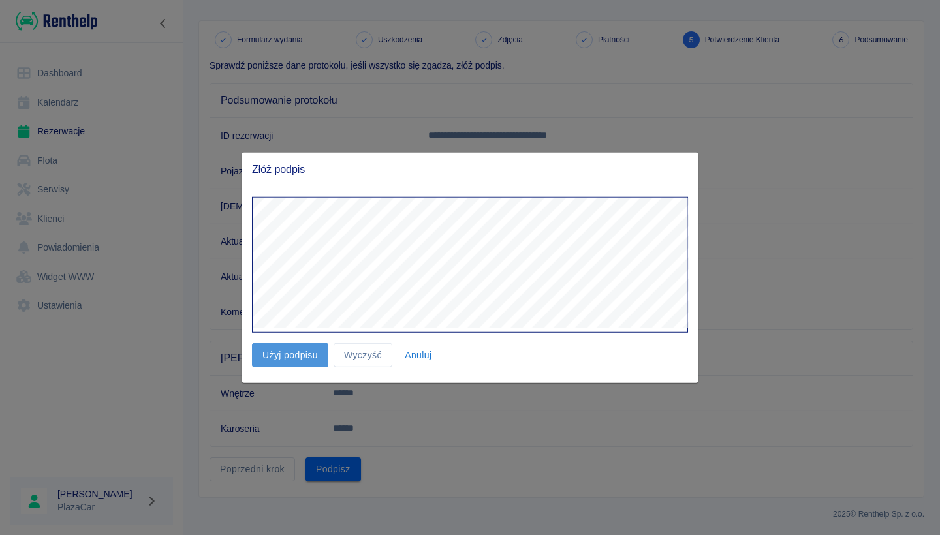
click at [304, 351] on button "Użyj podpisu" at bounding box center [290, 355] width 76 height 24
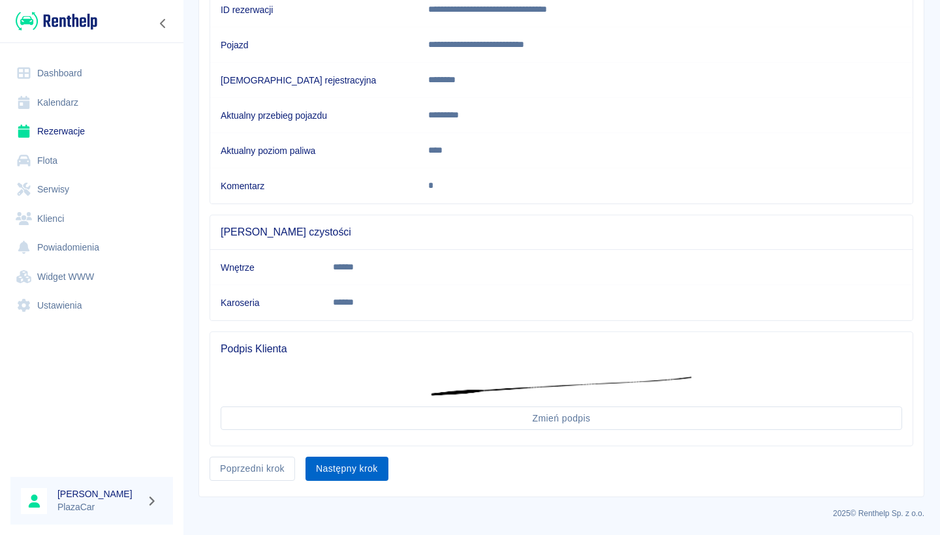
scroll to position [174, 0]
click at [341, 469] on button "Następny krok" at bounding box center [347, 470] width 83 height 24
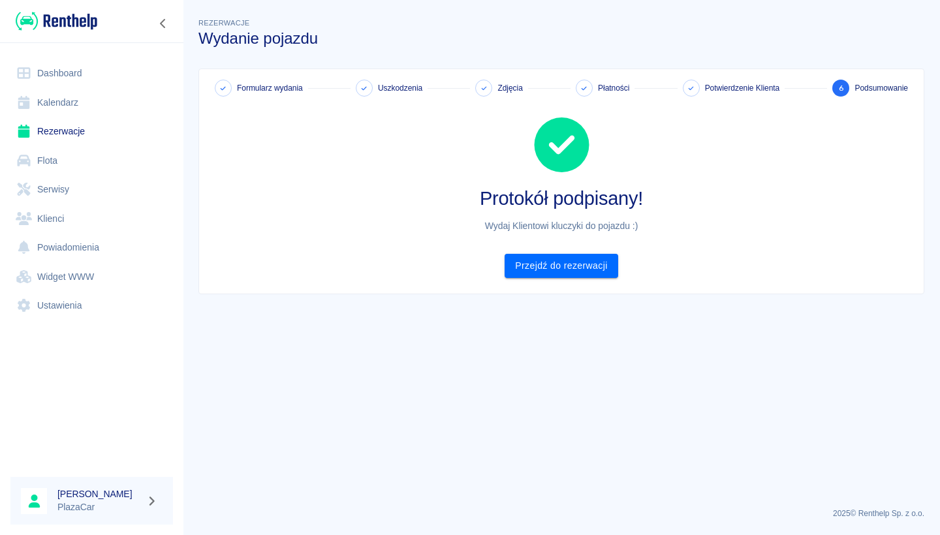
scroll to position [0, 0]
click at [558, 274] on link "Przejdź do rezerwacji" at bounding box center [561, 266] width 113 height 24
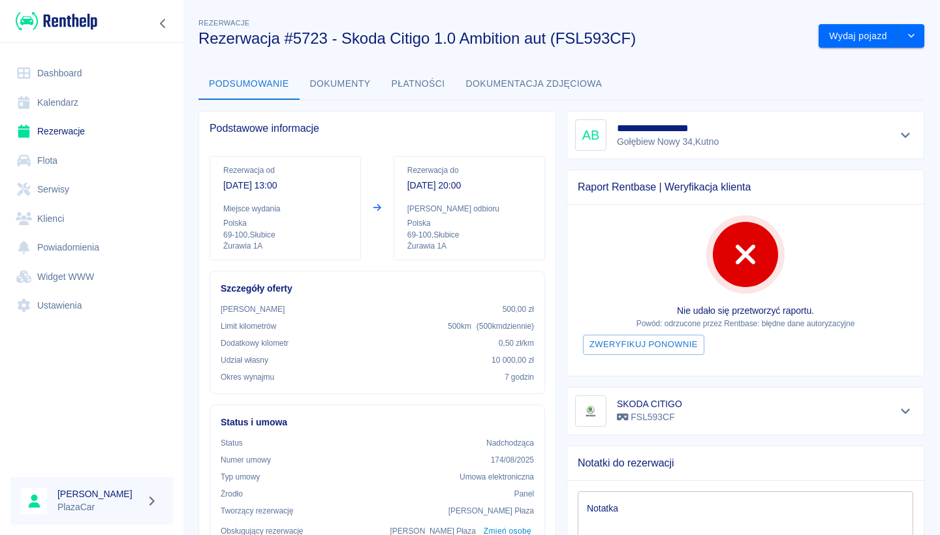
click at [116, 136] on link "Rezerwacje" at bounding box center [91, 131] width 163 height 29
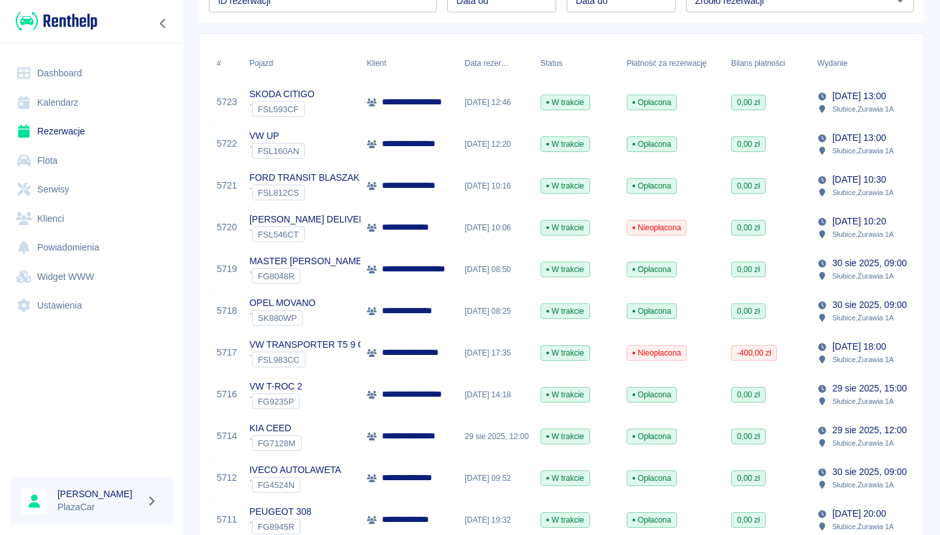
scroll to position [161, 0]
